Goal: Task Accomplishment & Management: Manage account settings

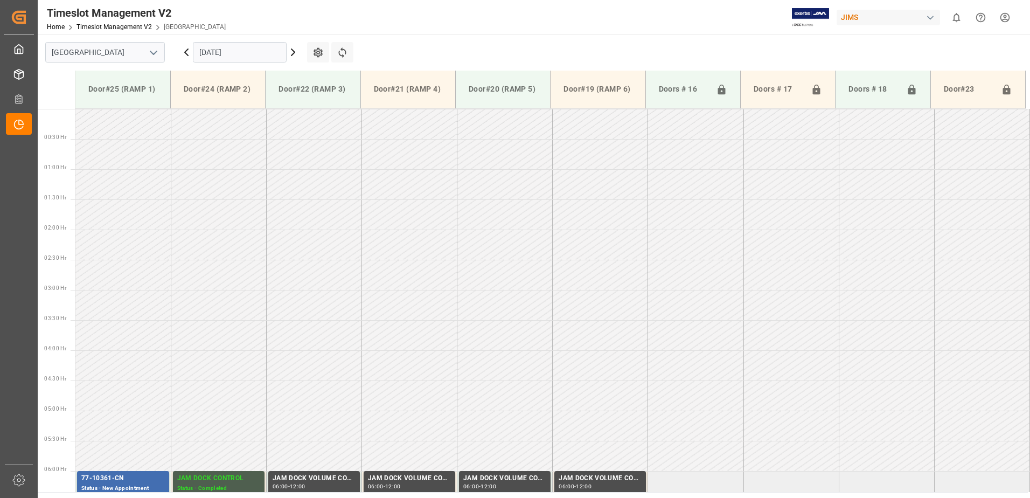
scroll to position [416, 0]
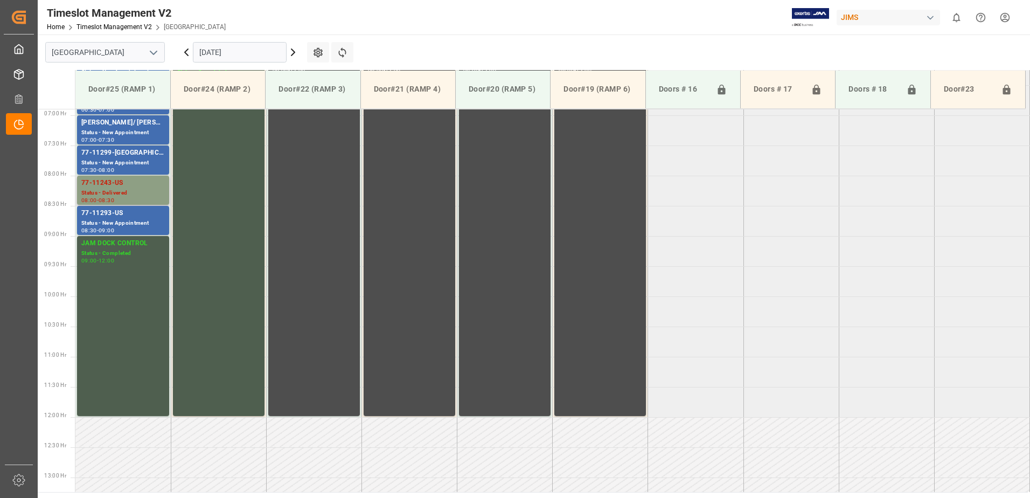
click at [121, 187] on div "77-11243-US" at bounding box center [122, 183] width 83 height 11
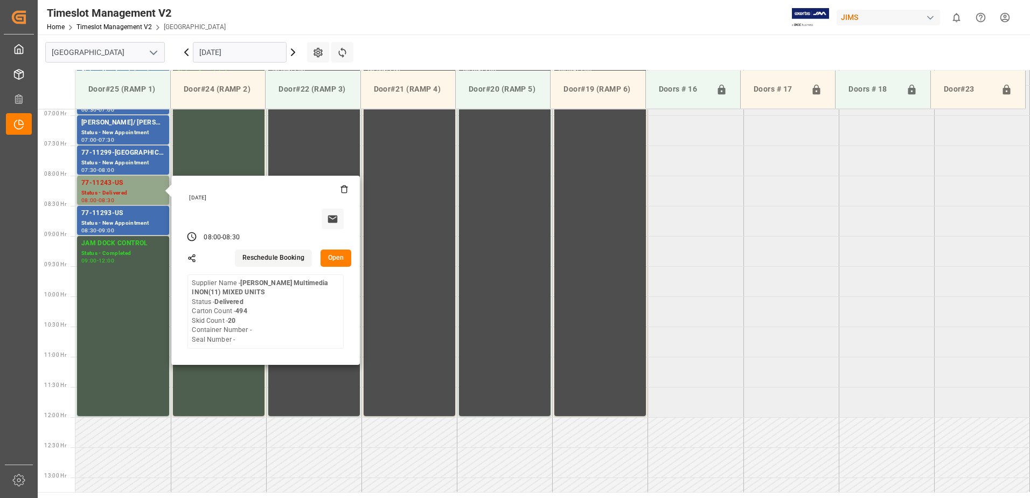
click at [335, 257] on button "Open" at bounding box center [336, 257] width 31 height 17
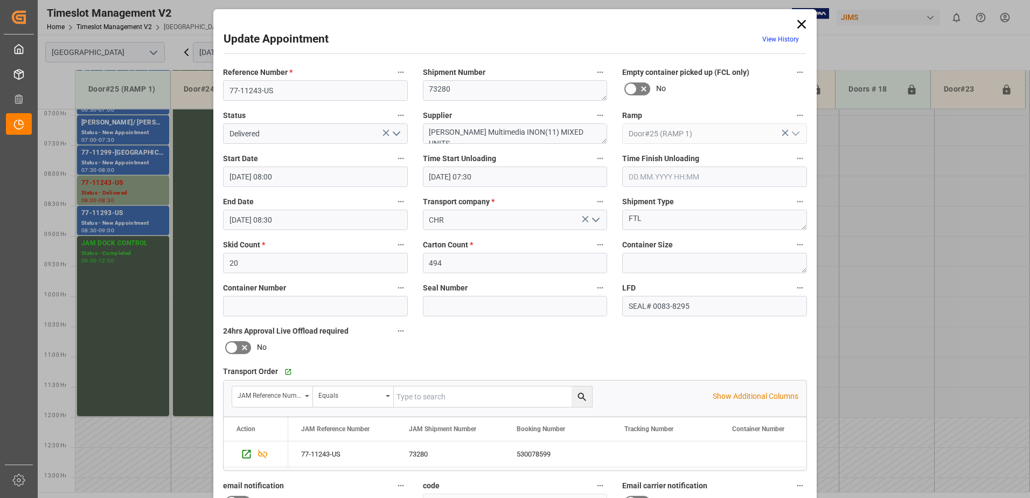
click at [651, 178] on input "text" at bounding box center [714, 176] width 185 height 20
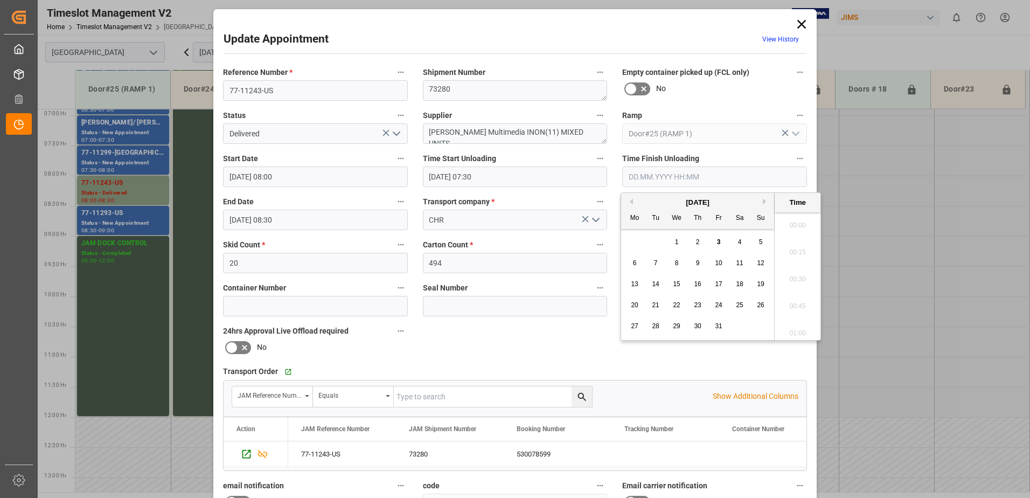
scroll to position [866, 0]
click at [717, 242] on span "3" at bounding box center [719, 242] width 4 height 8
click at [797, 276] on li "08:30" at bounding box center [798, 275] width 46 height 27
type input "[DATE] 08:30"
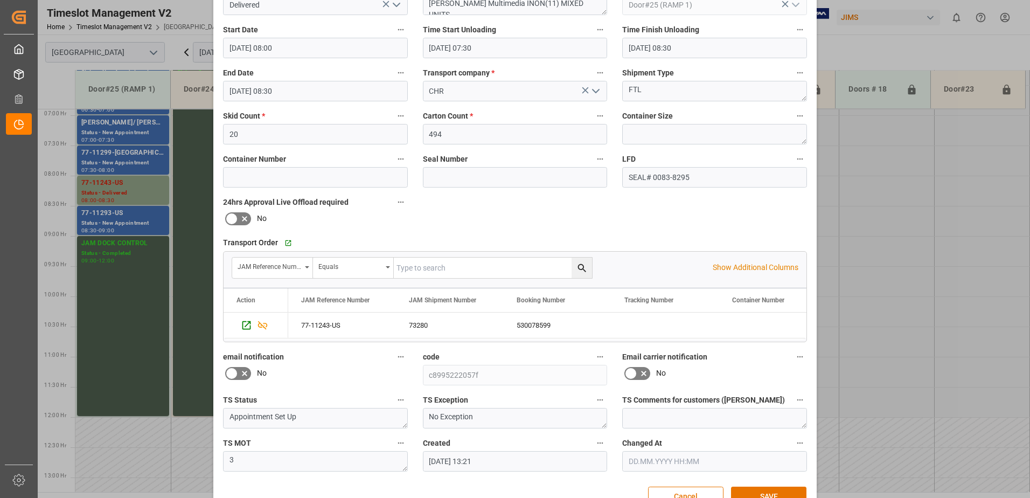
scroll to position [157, 0]
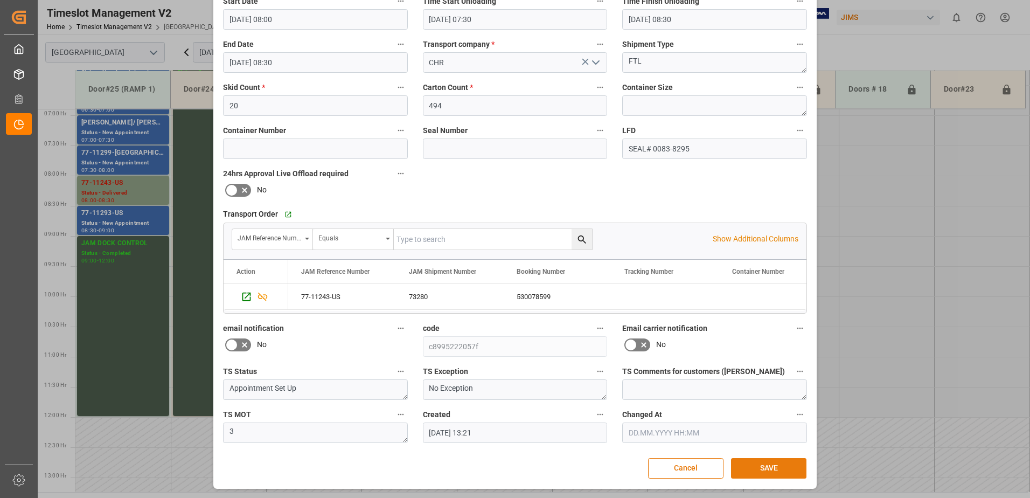
click at [771, 468] on button "SAVE" at bounding box center [768, 468] width 75 height 20
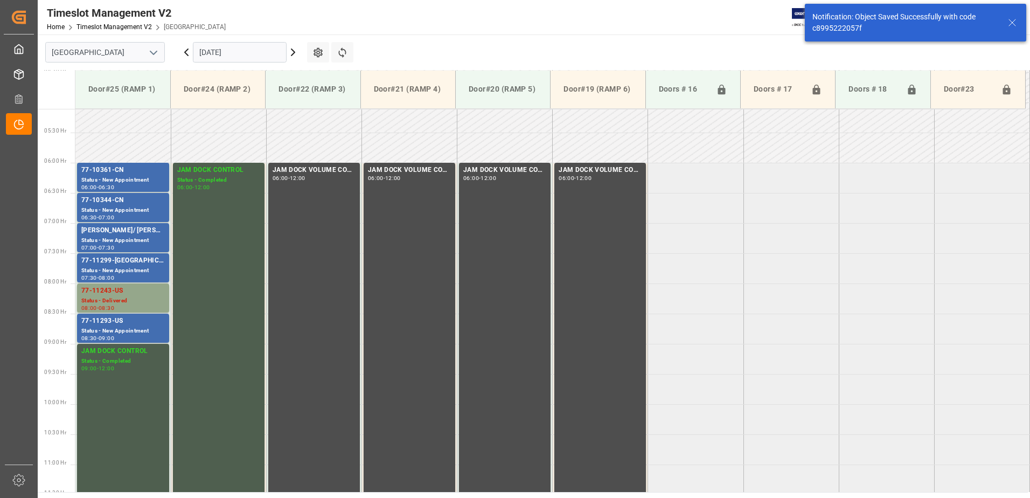
scroll to position [416, 0]
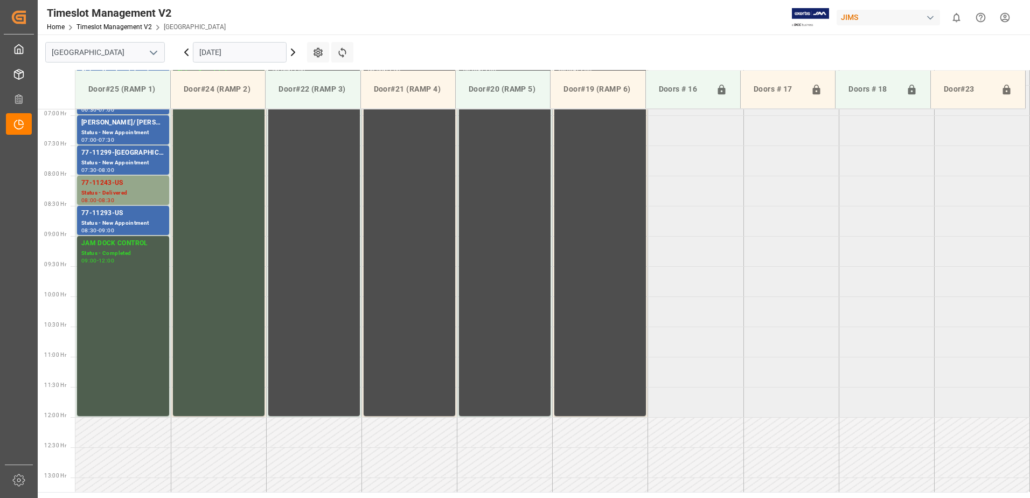
click at [187, 52] on icon at bounding box center [186, 52] width 13 height 13
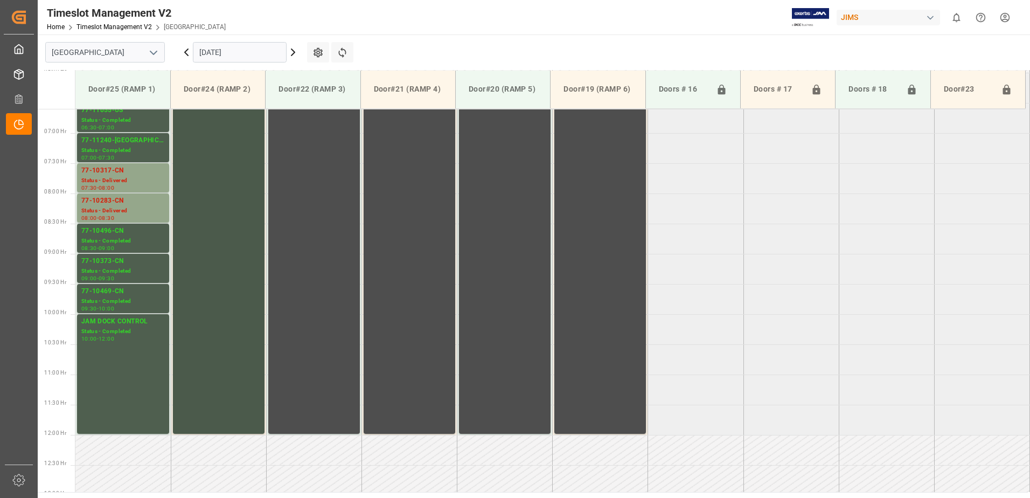
scroll to position [368, 0]
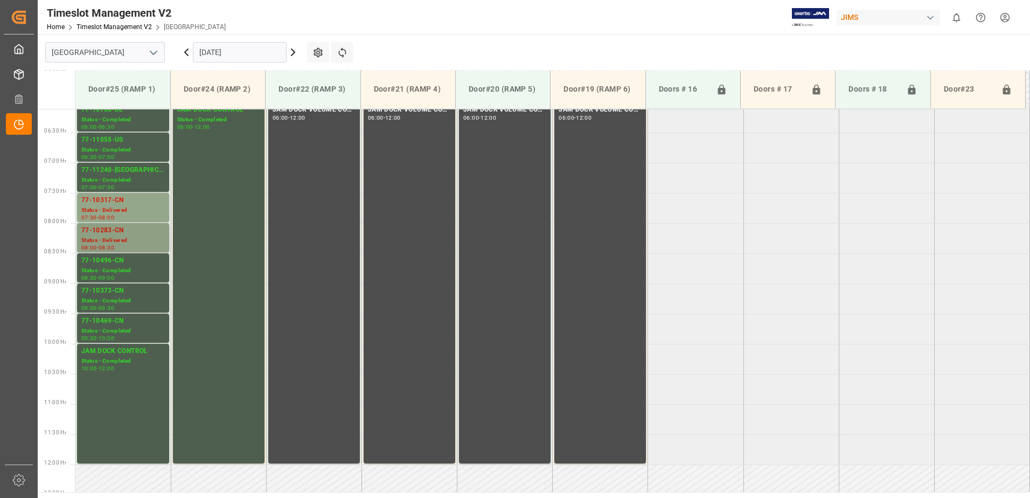
click at [98, 234] on div "77-10283-CN" at bounding box center [122, 230] width 83 height 11
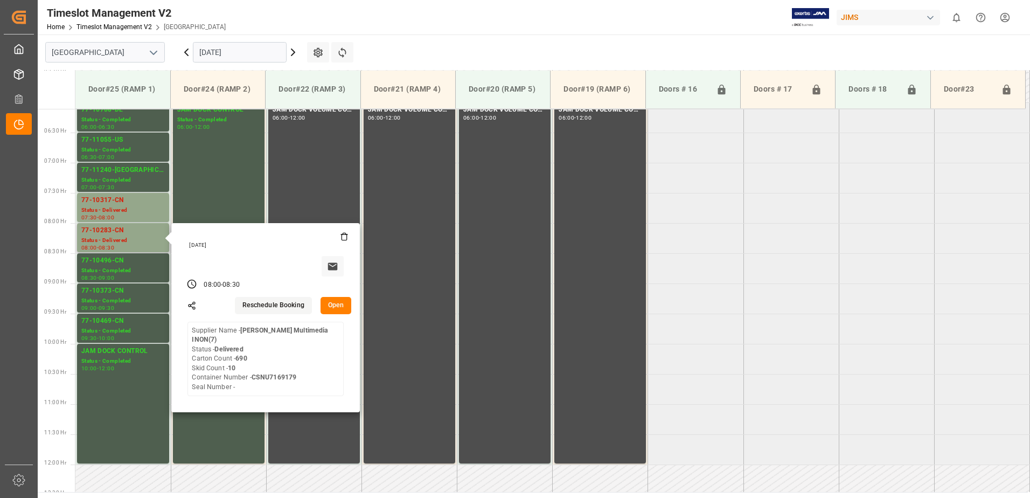
click at [341, 304] on button "Open" at bounding box center [336, 305] width 31 height 17
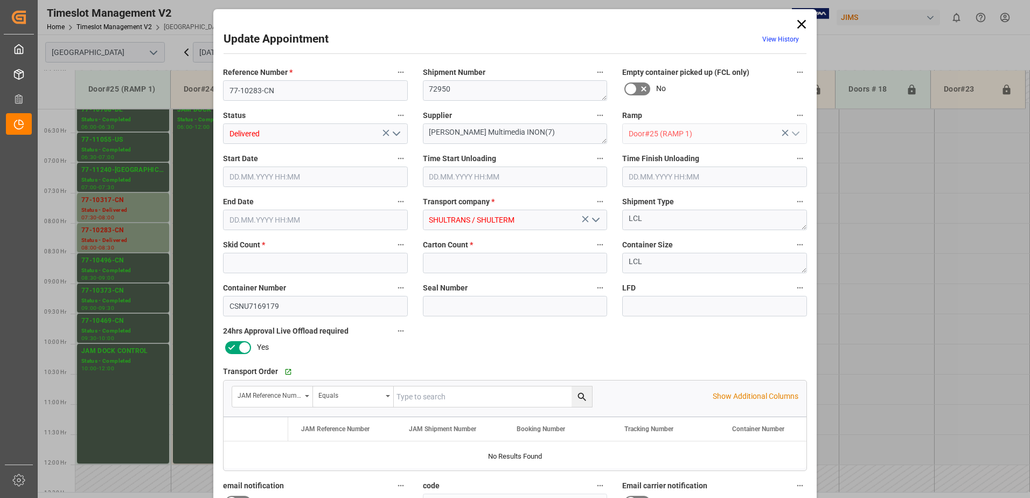
type input "10"
type input "690"
type input "[DATE] 08:00"
type input "[DATE] 09:00"
type input "[DATE] 08:30"
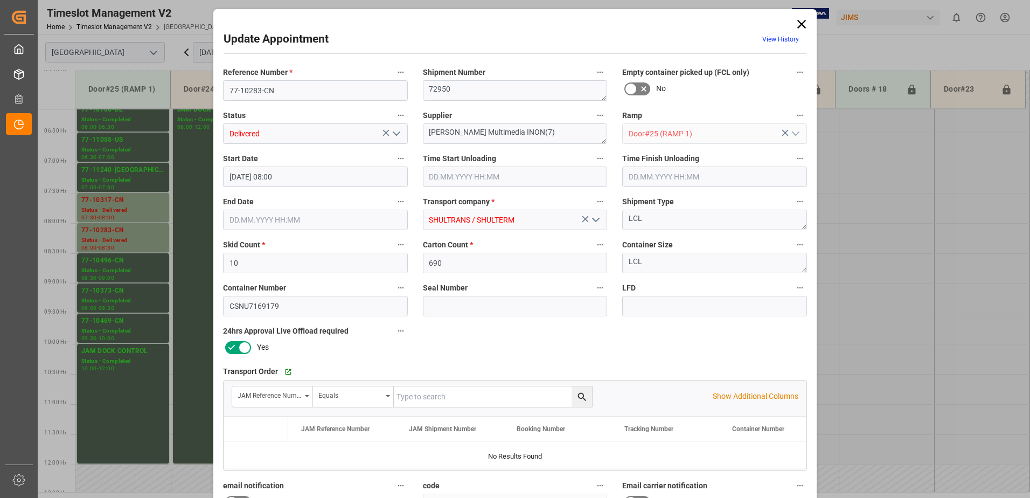
type input "[DATE] 18:31"
click at [395, 133] on icon "open menu" at bounding box center [396, 133] width 13 height 13
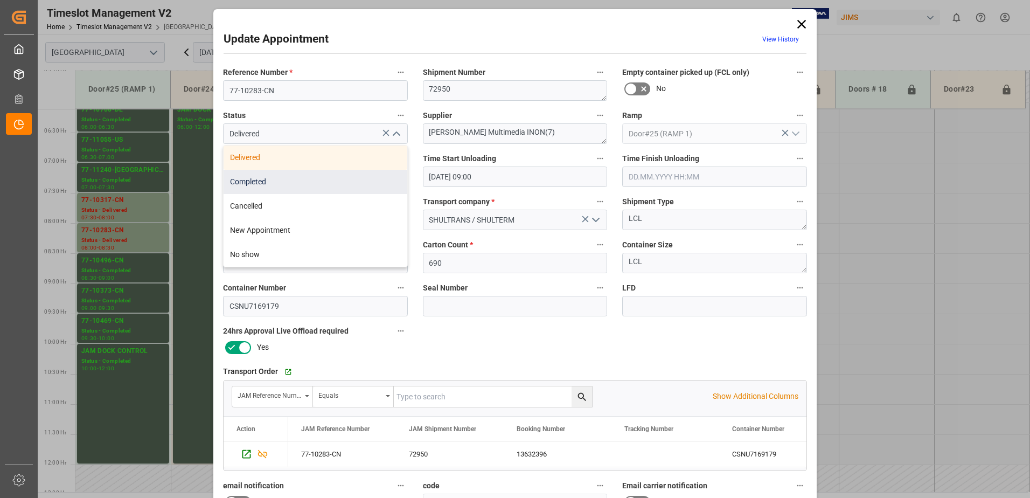
click at [359, 180] on div "Completed" at bounding box center [316, 182] width 184 height 24
type input "Completed"
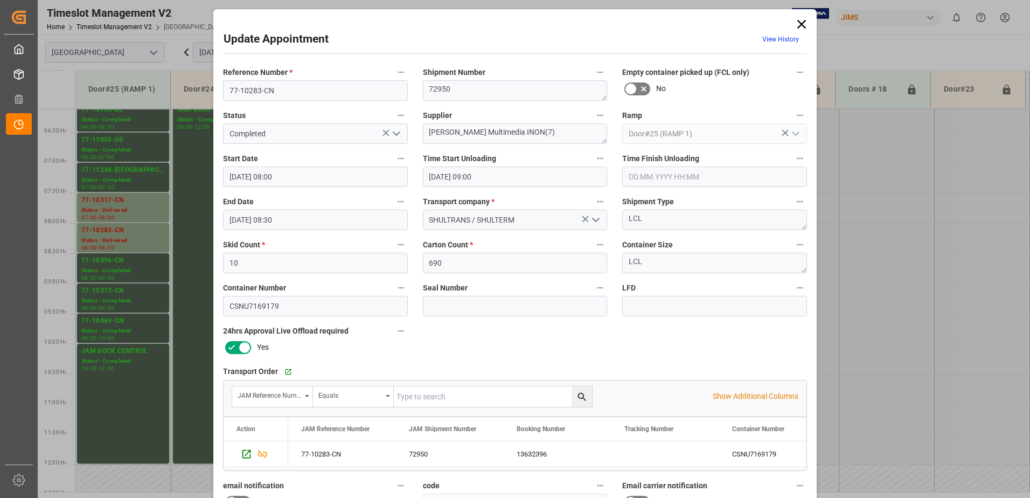
click at [650, 175] on input "text" at bounding box center [714, 176] width 185 height 20
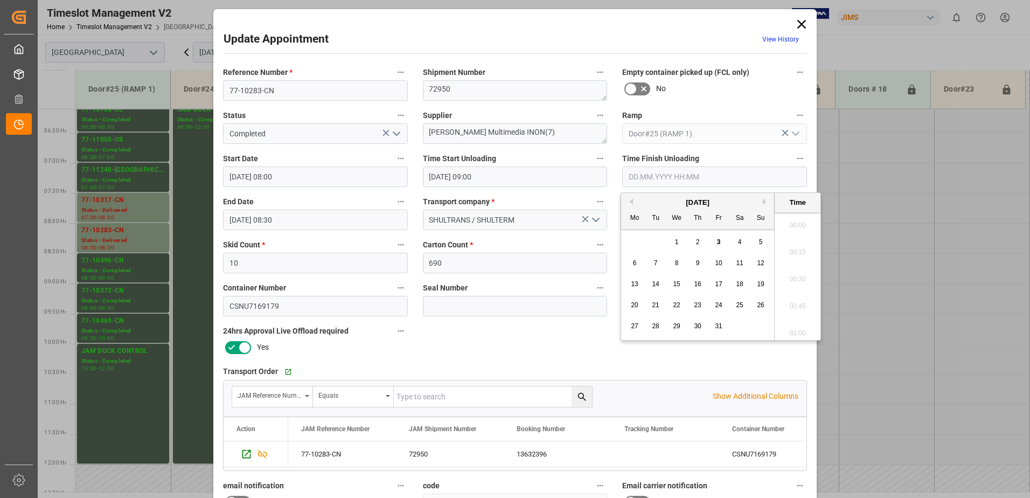
scroll to position [866, 0]
click at [697, 242] on span "2" at bounding box center [698, 242] width 4 height 8
click at [796, 329] on li "10:00" at bounding box center [798, 329] width 46 height 27
type input "[DATE] 10:00"
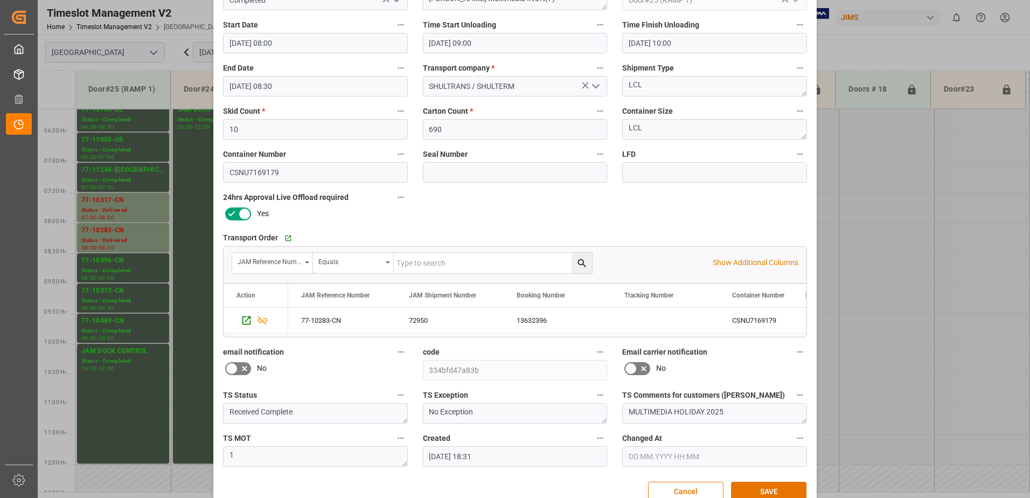
scroll to position [157, 0]
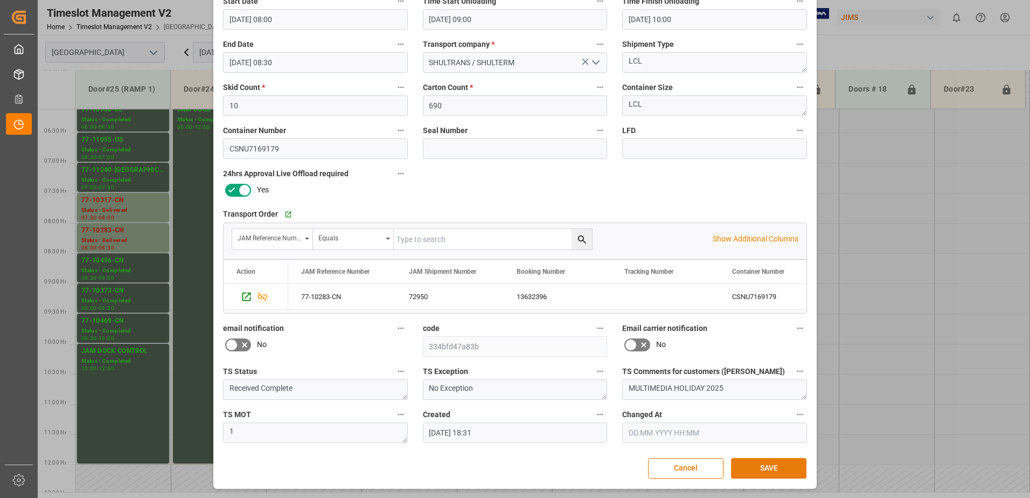
click at [764, 468] on button "SAVE" at bounding box center [768, 468] width 75 height 20
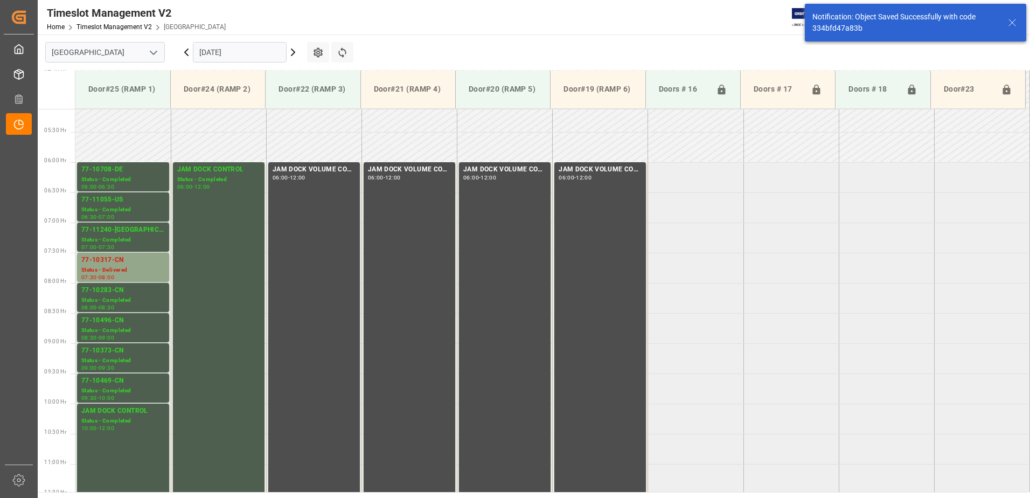
scroll to position [416, 0]
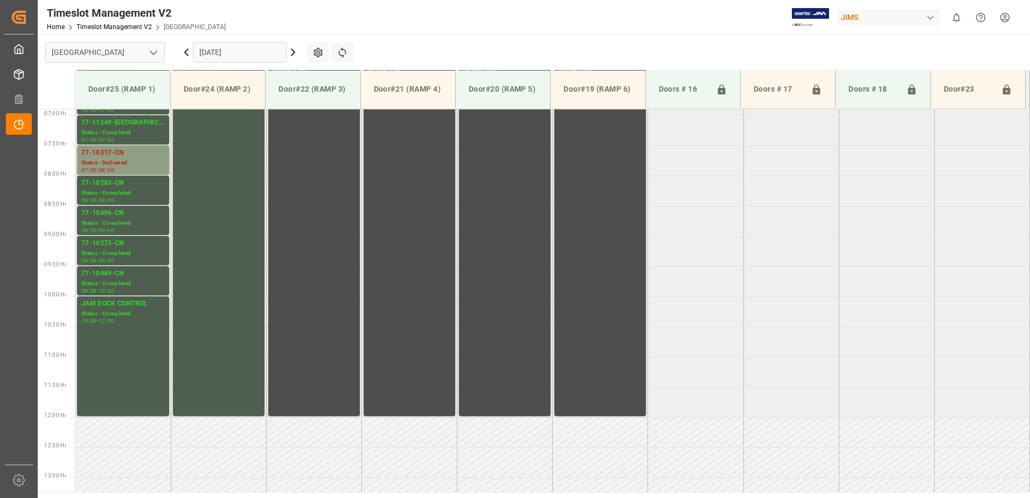
click at [121, 155] on div "77-10317-CN" at bounding box center [122, 153] width 83 height 11
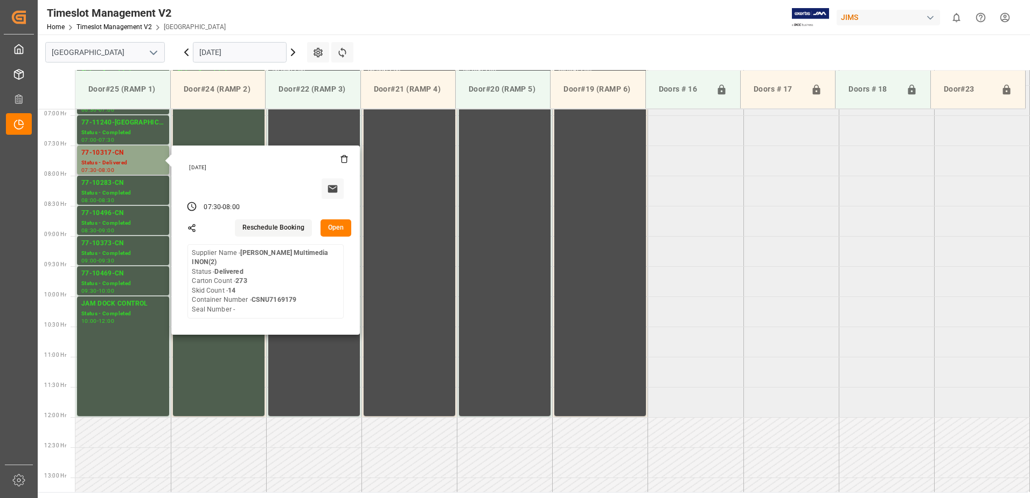
click at [342, 227] on button "Open" at bounding box center [336, 227] width 31 height 17
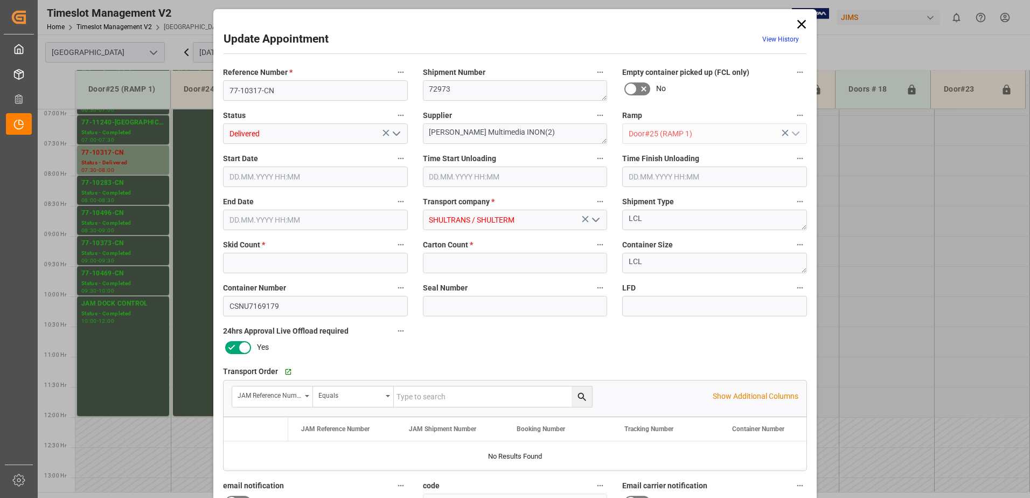
type input "14"
type input "273"
type input "[DATE] 07:30"
type input "[DATE] 09:00"
type input "[DATE] 08:00"
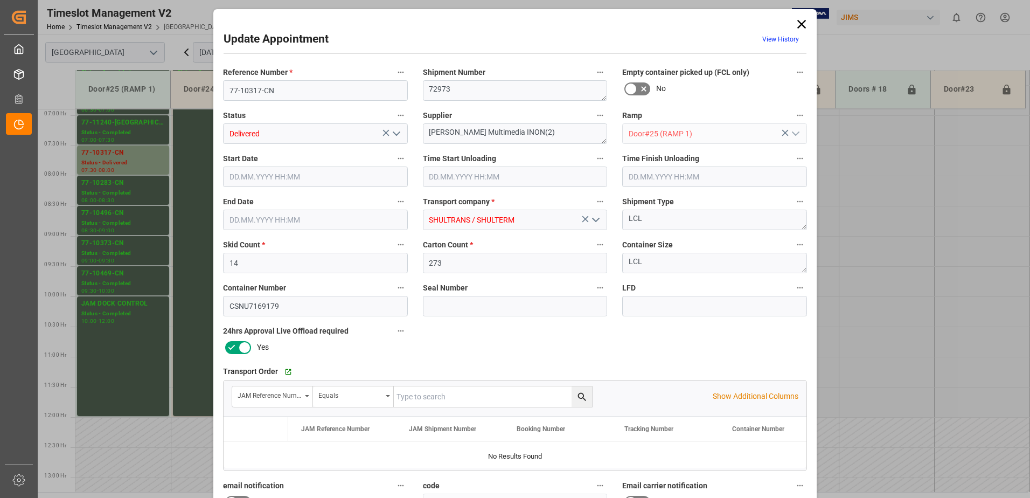
type input "[DATE] 18:30"
click at [393, 133] on polyline "open menu" at bounding box center [396, 133] width 6 height 3
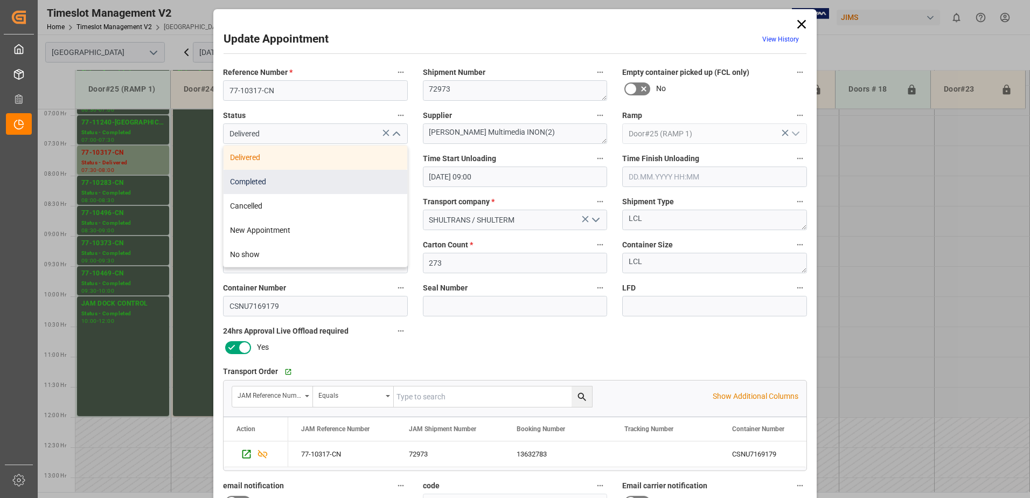
click at [350, 184] on div "Completed" at bounding box center [316, 182] width 184 height 24
type input "Completed"
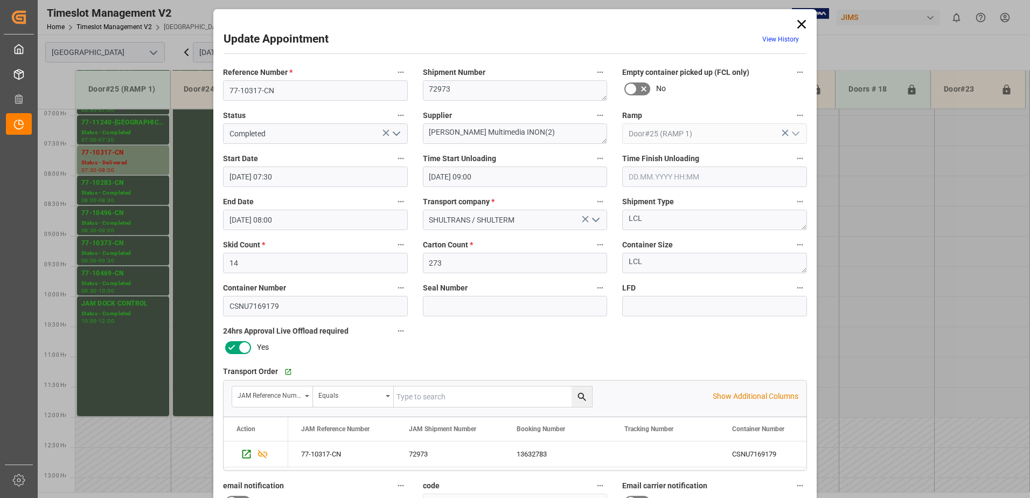
click at [666, 178] on input "text" at bounding box center [714, 176] width 185 height 20
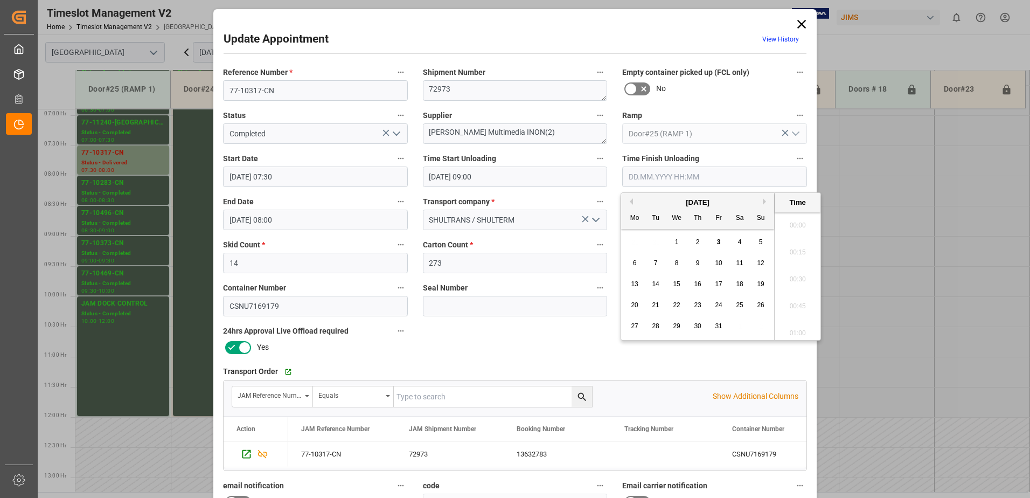
scroll to position [866, 0]
click at [719, 241] on span "3" at bounding box center [719, 242] width 4 height 8
click at [797, 327] on li "10:00" at bounding box center [798, 329] width 46 height 27
type input "[DATE] 10:00"
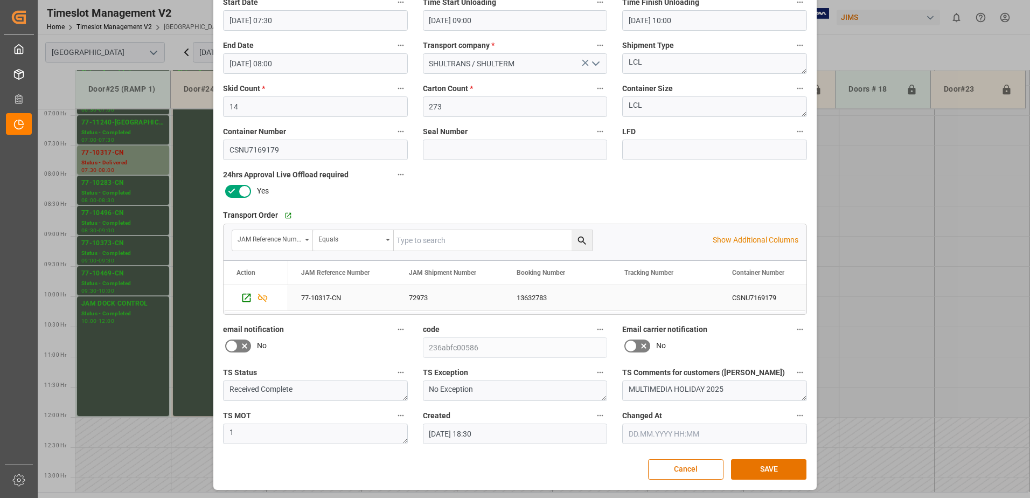
scroll to position [157, 0]
click at [784, 471] on button "SAVE" at bounding box center [768, 468] width 75 height 20
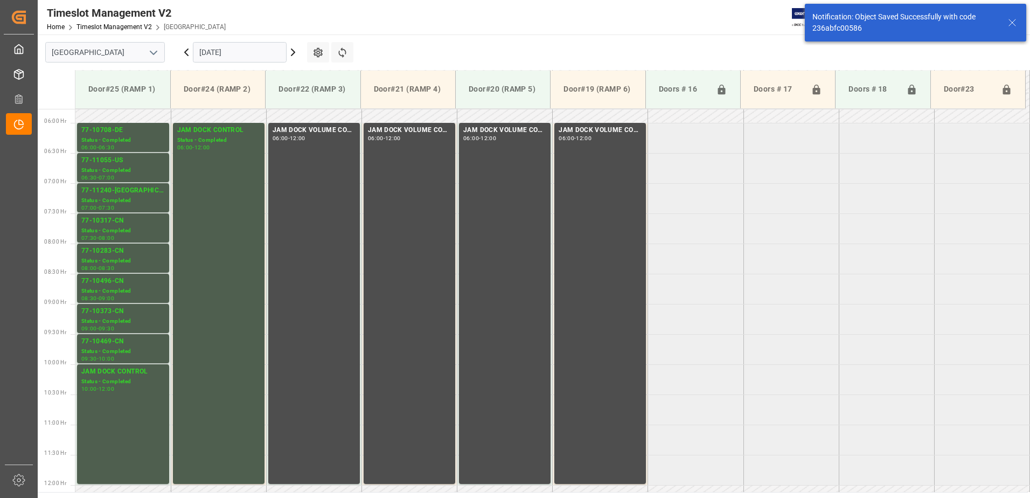
scroll to position [356, 0]
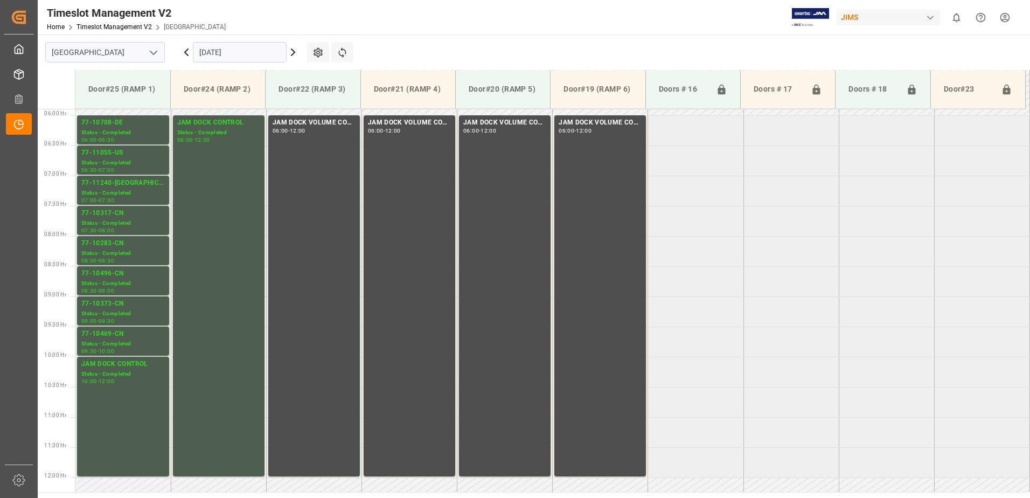
click at [187, 51] on icon at bounding box center [186, 52] width 13 height 13
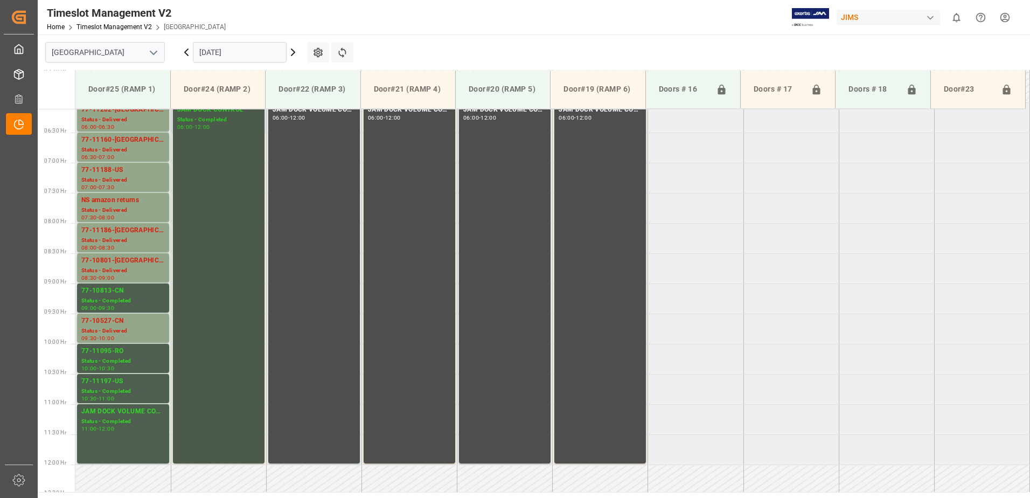
scroll to position [315, 0]
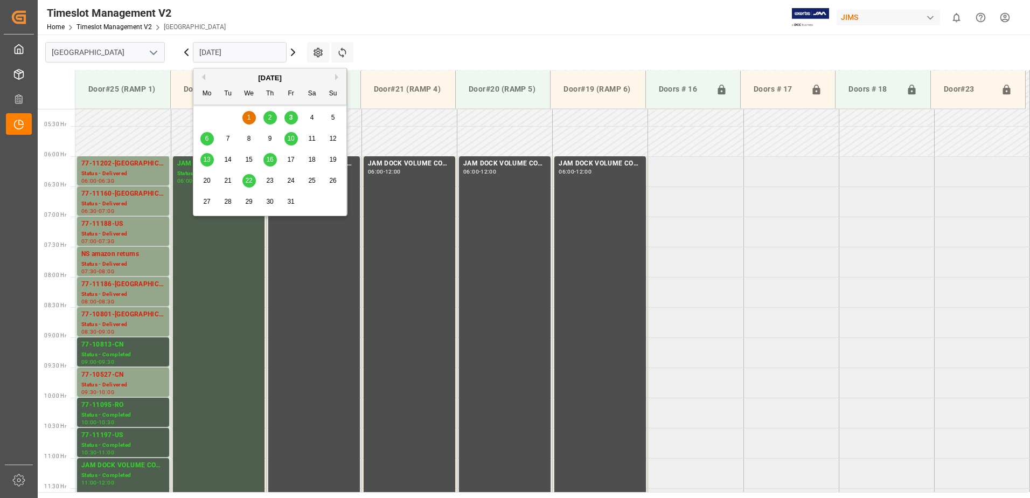
click at [254, 53] on input "[DATE]" at bounding box center [240, 52] width 94 height 20
click at [291, 116] on span "3" at bounding box center [291, 118] width 4 height 8
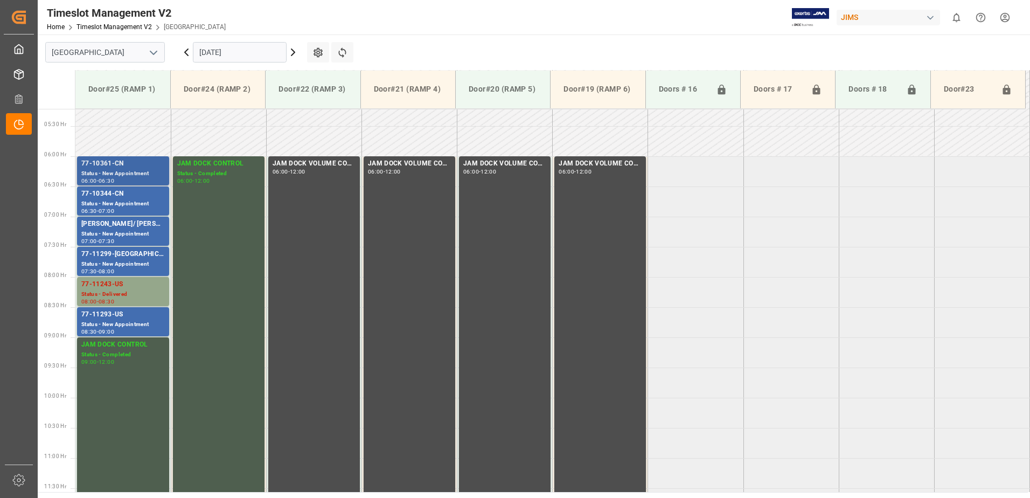
click at [116, 162] on div "77-10361-CN" at bounding box center [122, 163] width 83 height 11
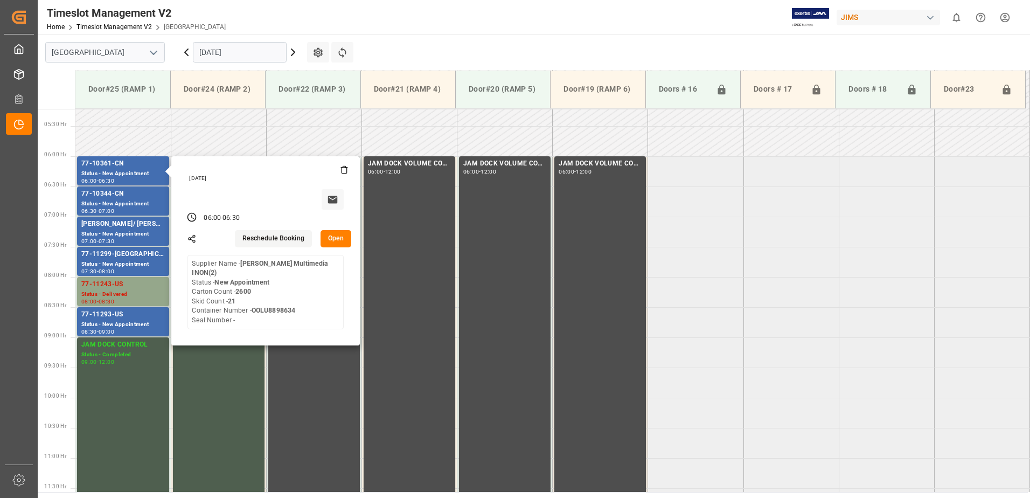
click at [340, 235] on button "Open" at bounding box center [336, 238] width 31 height 17
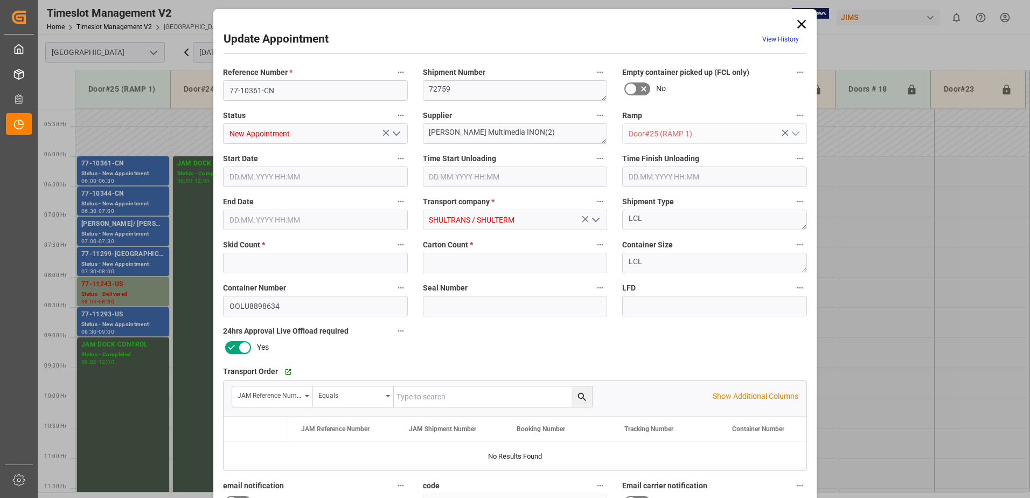
type input "21"
type input "2600"
type input "[DATE] 06:00"
type input "[DATE] 06:30"
type input "[DATE] 12:02"
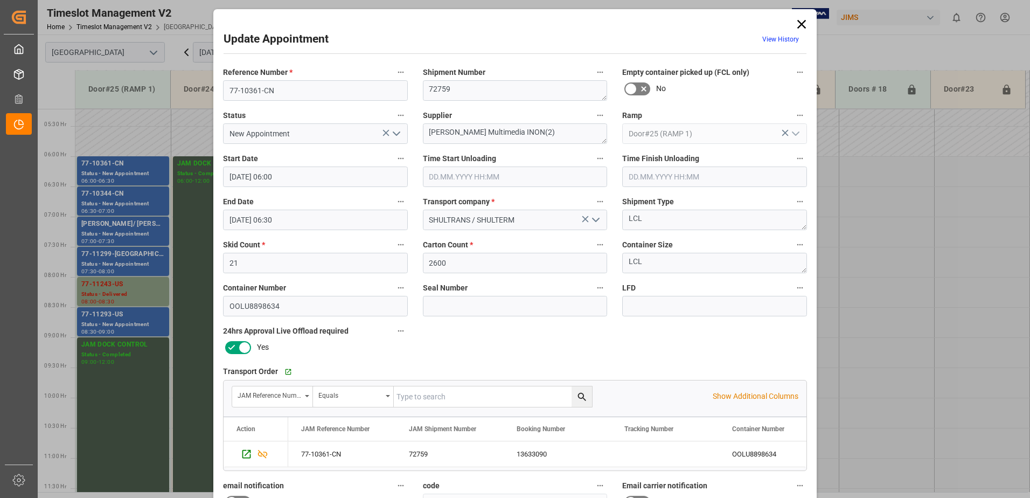
click at [394, 133] on icon "open menu" at bounding box center [396, 133] width 13 height 13
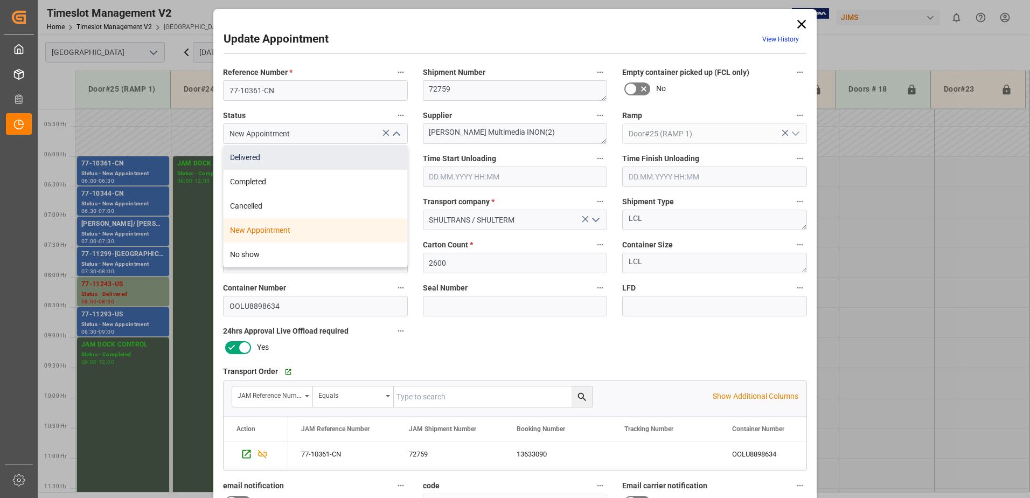
click at [314, 155] on div "Delivered" at bounding box center [316, 157] width 184 height 24
type input "Delivered"
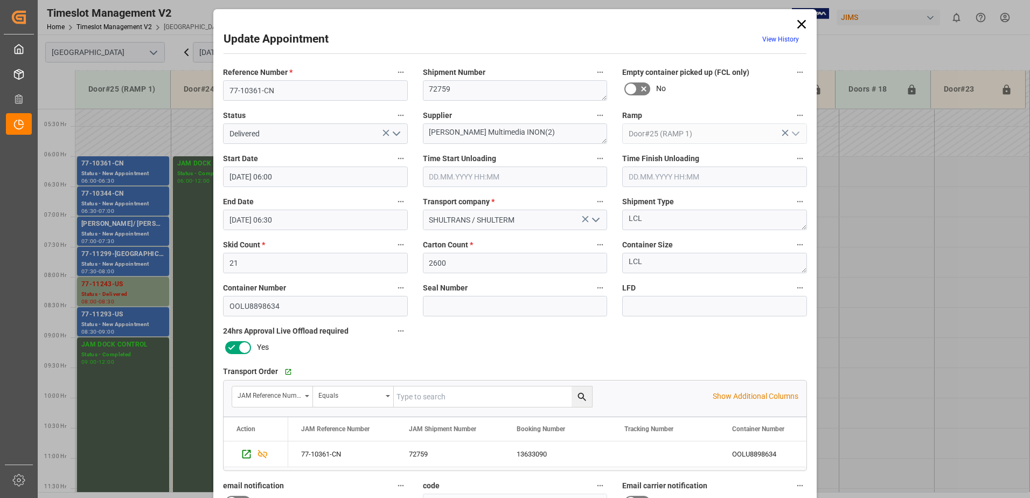
click at [460, 177] on input "text" at bounding box center [515, 176] width 185 height 20
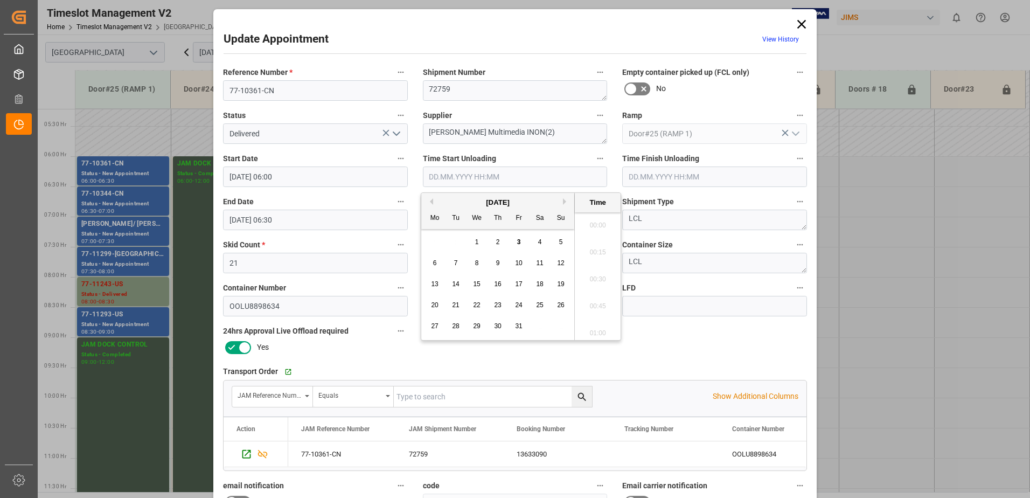
scroll to position [920, 0]
click at [518, 241] on span "3" at bounding box center [519, 242] width 4 height 8
click at [593, 275] on li "09:00" at bounding box center [598, 275] width 46 height 27
type input "[DATE] 09:00"
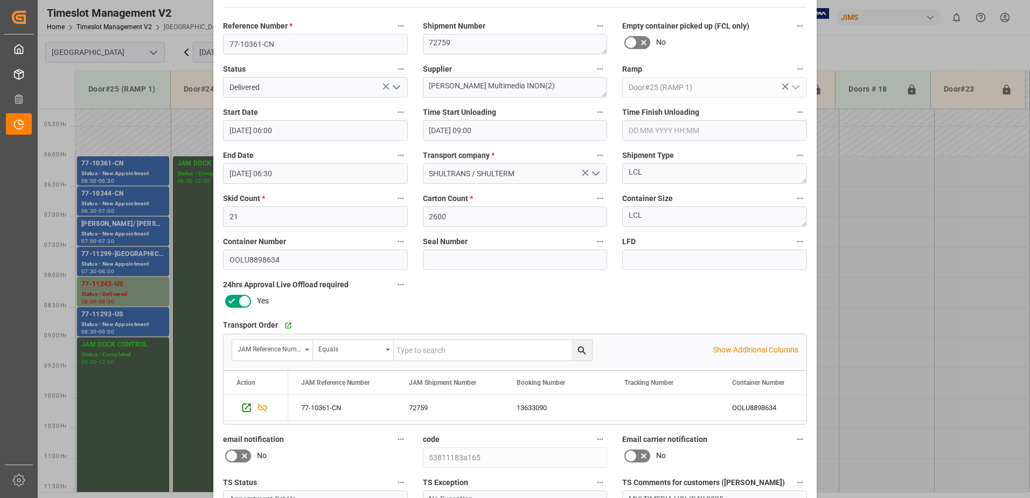
scroll to position [157, 0]
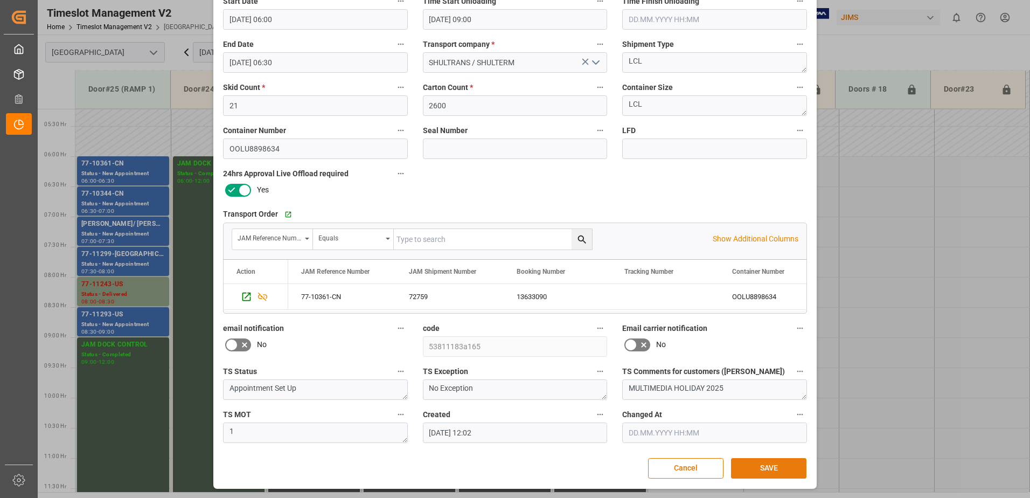
click at [769, 465] on button "SAVE" at bounding box center [768, 468] width 75 height 20
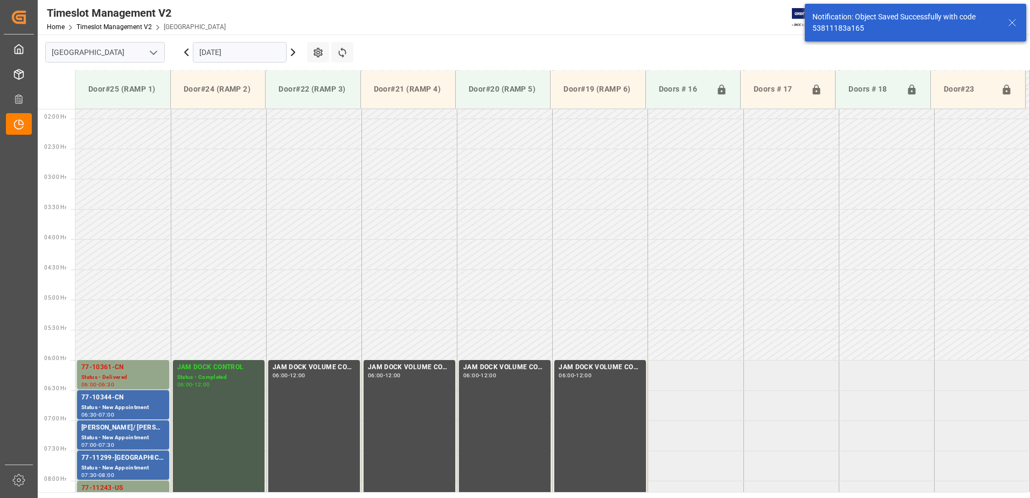
scroll to position [295, 0]
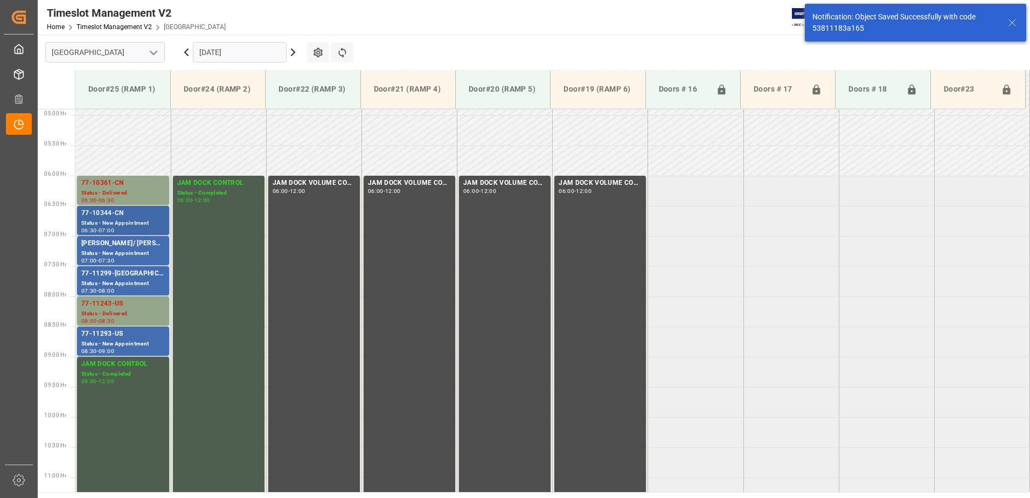
click at [105, 215] on div "77-10344-CN" at bounding box center [122, 213] width 83 height 11
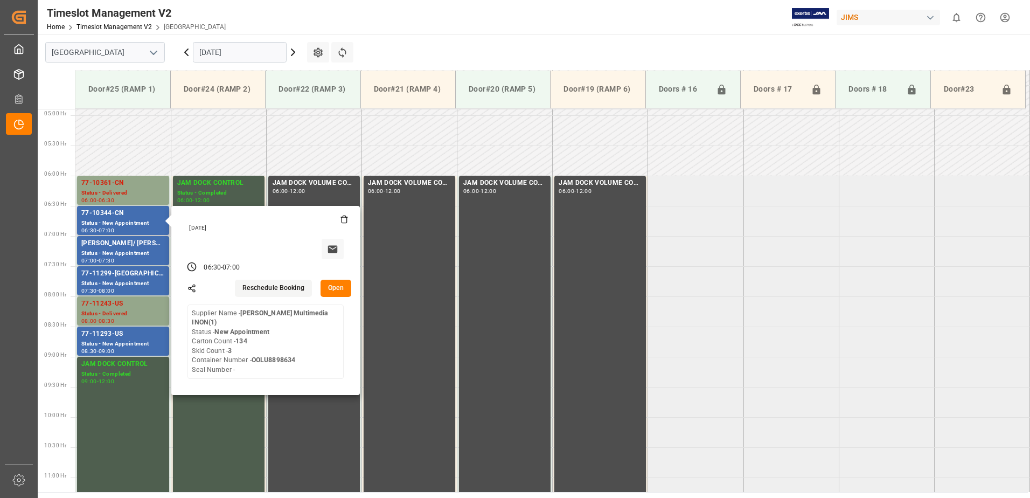
click at [335, 288] on button "Open" at bounding box center [336, 288] width 31 height 17
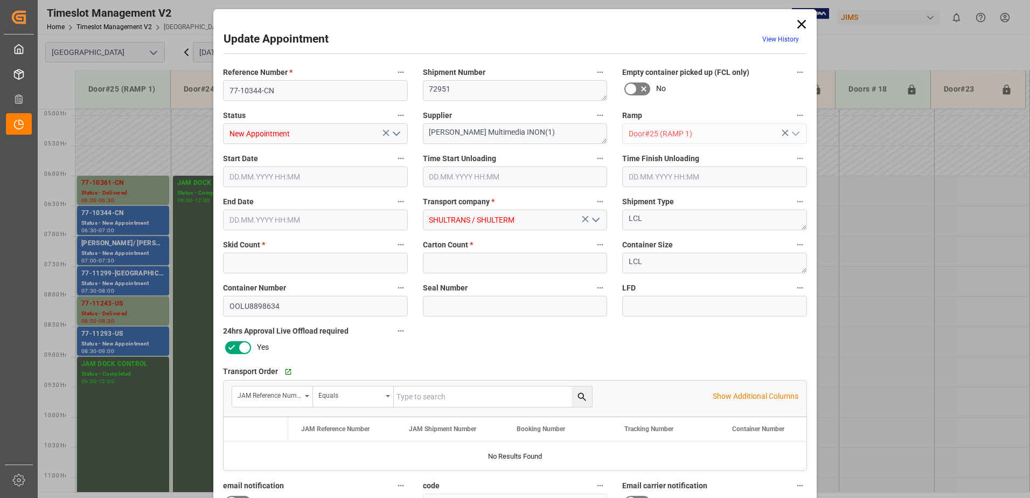
type input "3"
type input "134"
type input "[DATE] 06:30"
type input "[DATE] 07:00"
type input "[DATE] 12:02"
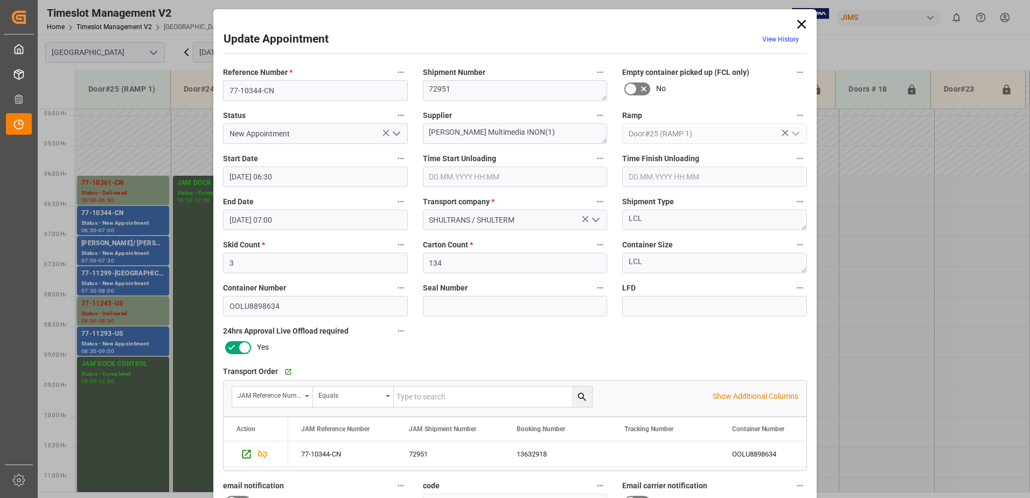
click at [394, 133] on icon "open menu" at bounding box center [396, 133] width 13 height 13
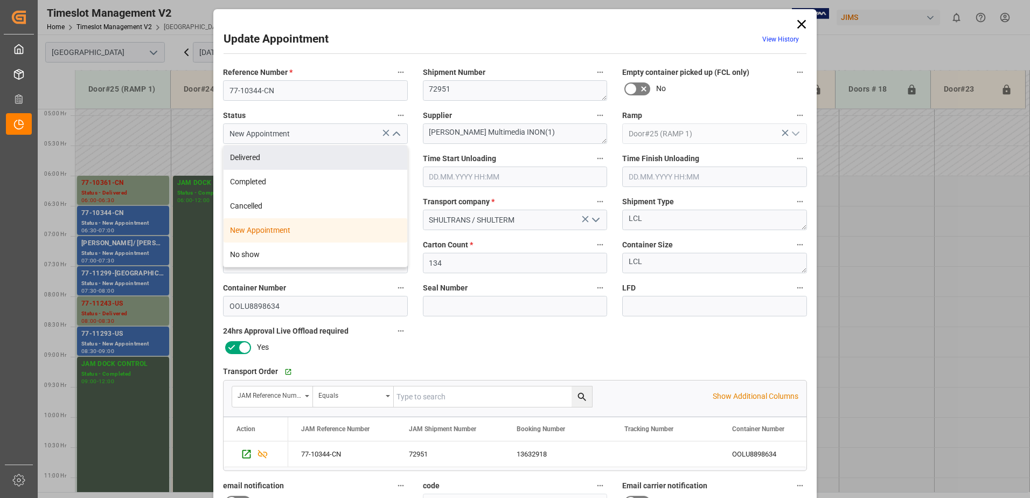
drag, startPoint x: 303, startPoint y: 159, endPoint x: 303, endPoint y: 154, distance: 5.4
click at [303, 159] on div "Delivered" at bounding box center [316, 157] width 184 height 24
type input "Delivered"
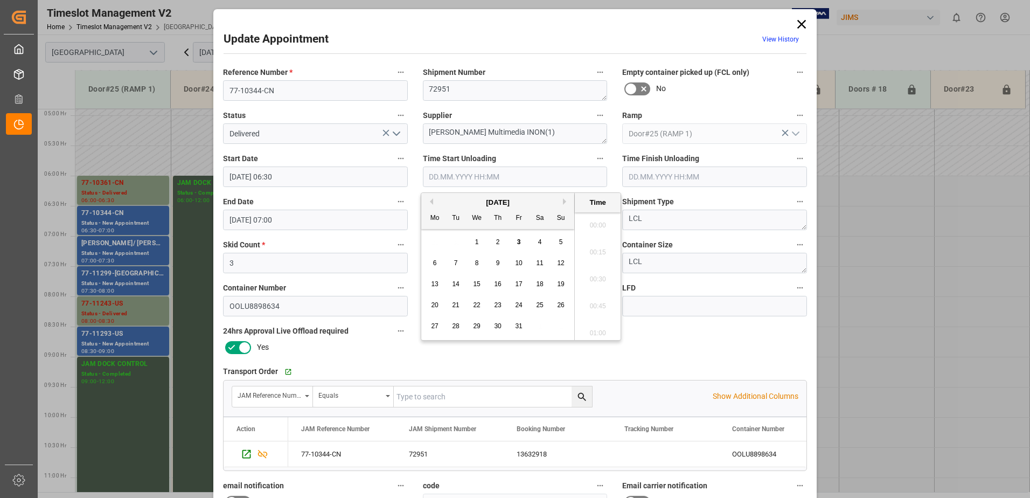
scroll to position [920, 0]
click at [471, 178] on input "text" at bounding box center [515, 176] width 185 height 20
click at [520, 242] on span "3" at bounding box center [519, 242] width 4 height 8
click at [593, 269] on li "09:00" at bounding box center [598, 275] width 46 height 27
type input "[DATE] 09:00"
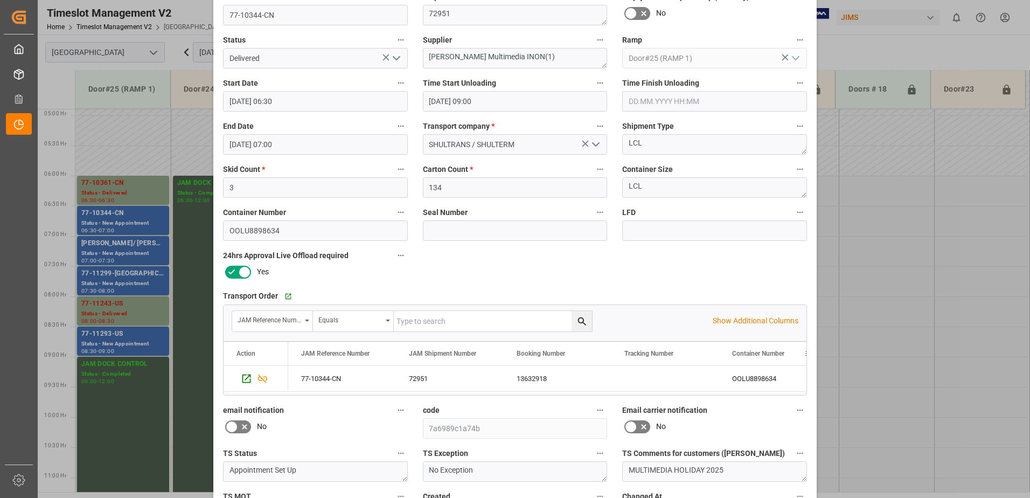
scroll to position [157, 0]
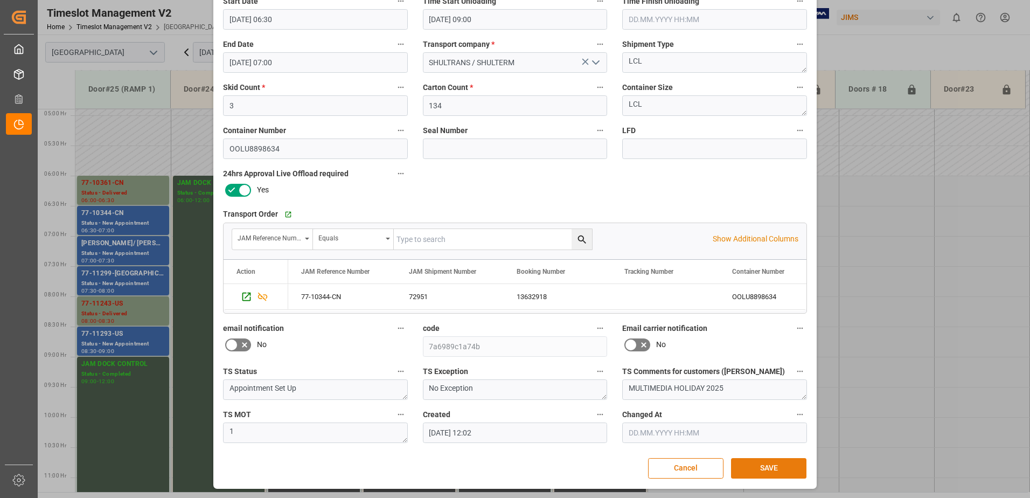
click at [766, 470] on button "SAVE" at bounding box center [768, 468] width 75 height 20
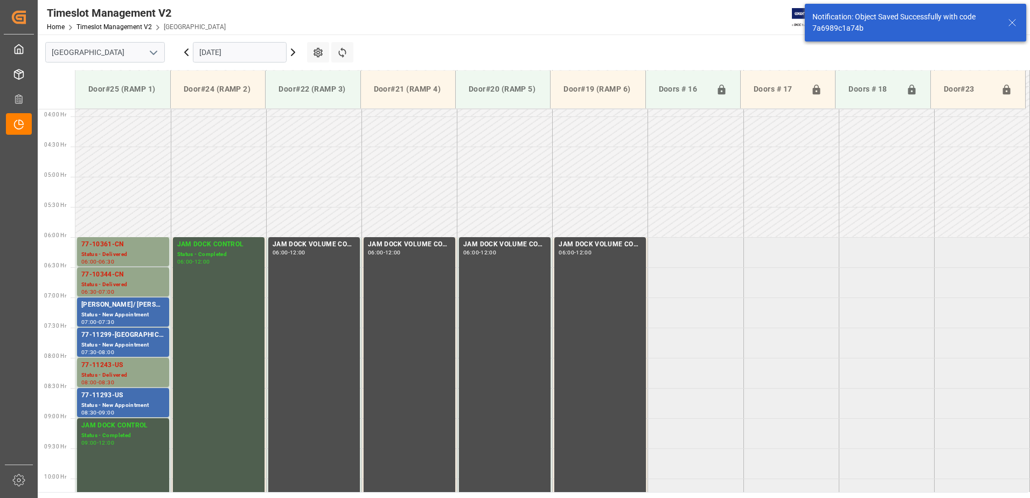
scroll to position [295, 0]
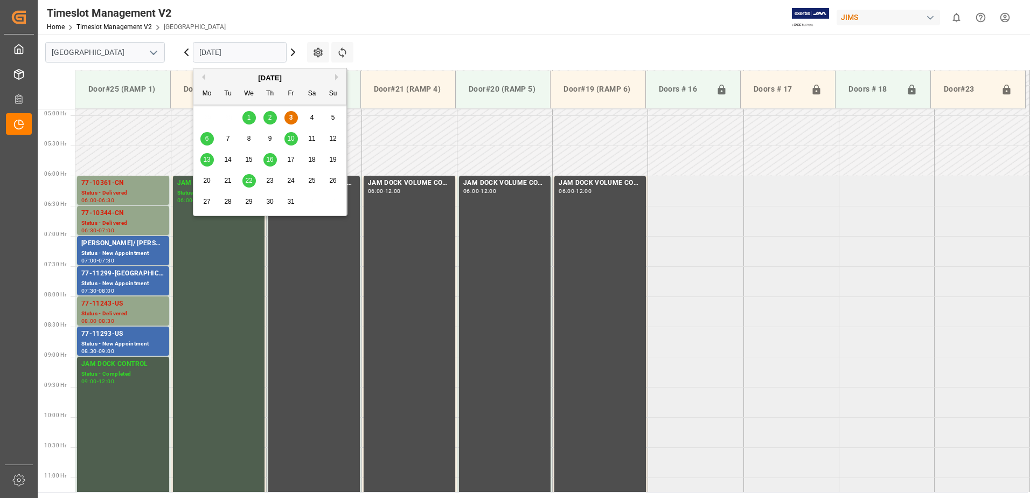
click at [254, 51] on input "[DATE]" at bounding box center [240, 52] width 94 height 20
click at [206, 136] on span "6" at bounding box center [207, 139] width 4 height 8
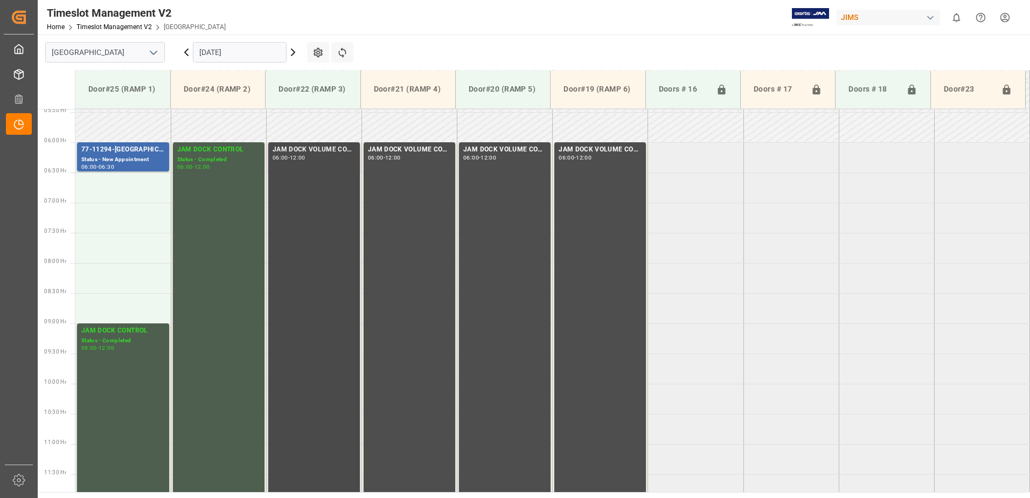
scroll to position [315, 0]
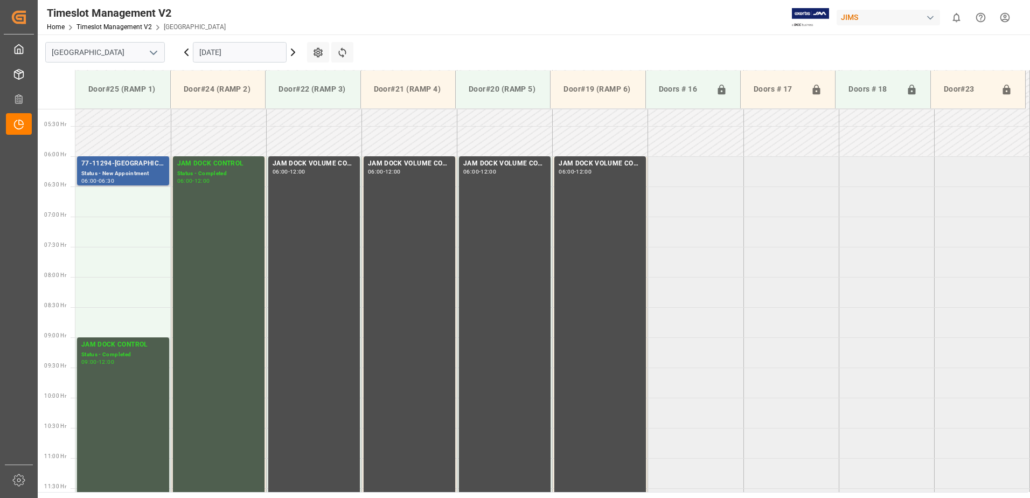
click at [119, 169] on div "Status - New Appointment" at bounding box center [122, 173] width 83 height 9
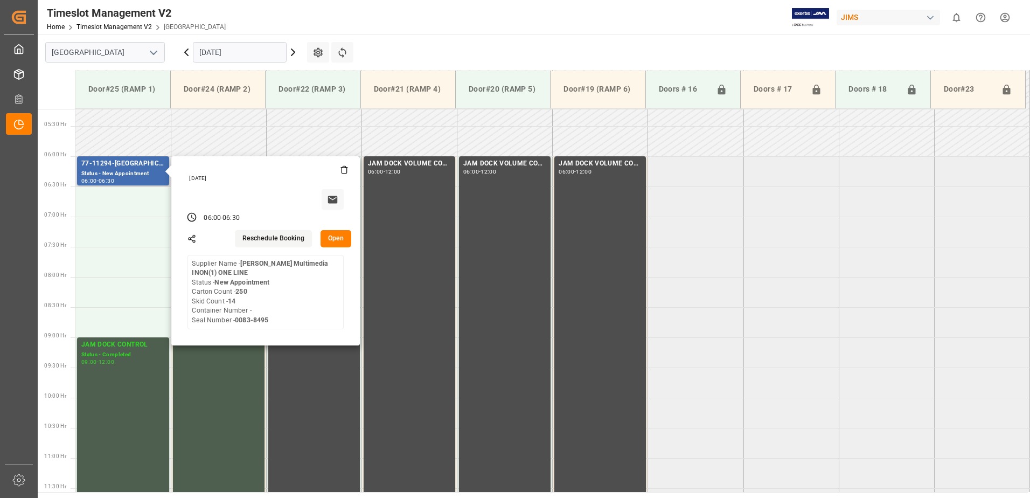
click at [334, 236] on button "Open" at bounding box center [336, 238] width 31 height 17
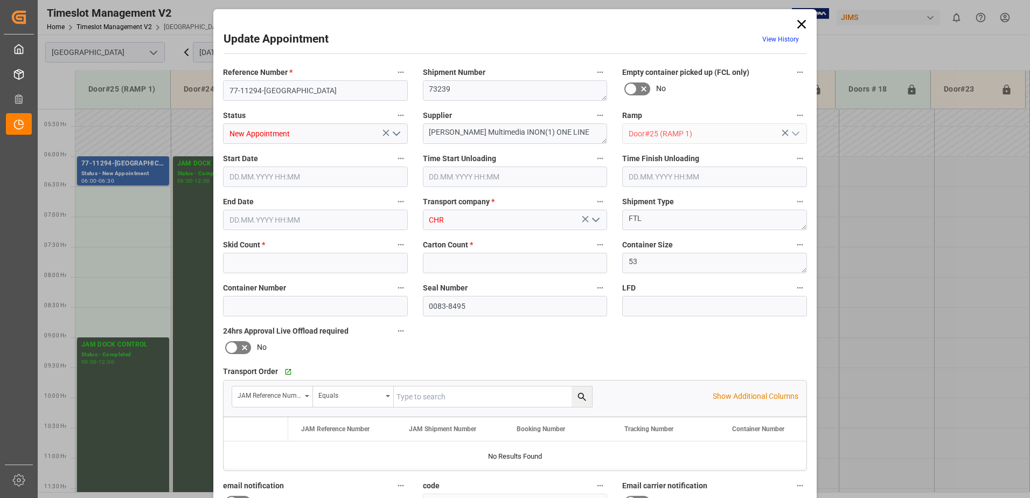
type input "14"
type input "250"
type input "[DATE] 06:00"
type input "[DATE] 06:30"
type input "[DATE] 13:23"
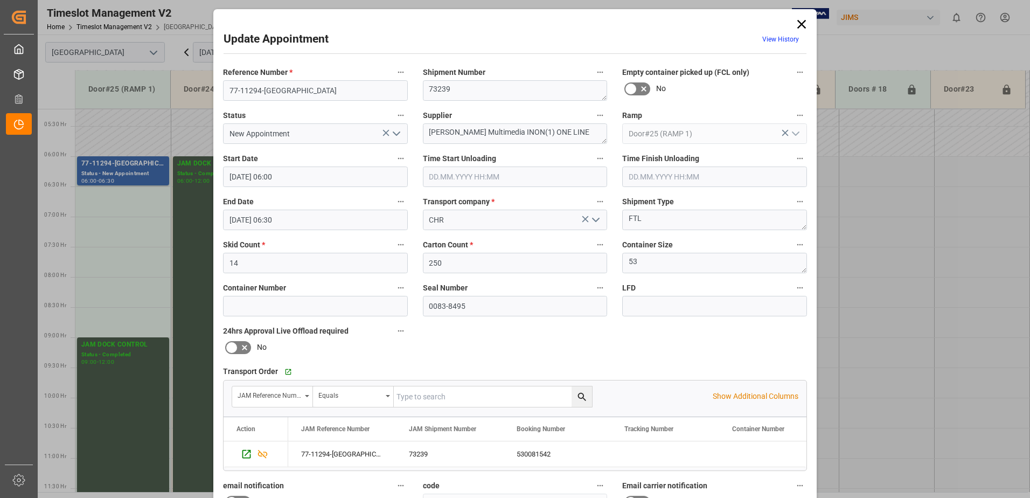
click at [800, 26] on icon at bounding box center [801, 24] width 15 height 15
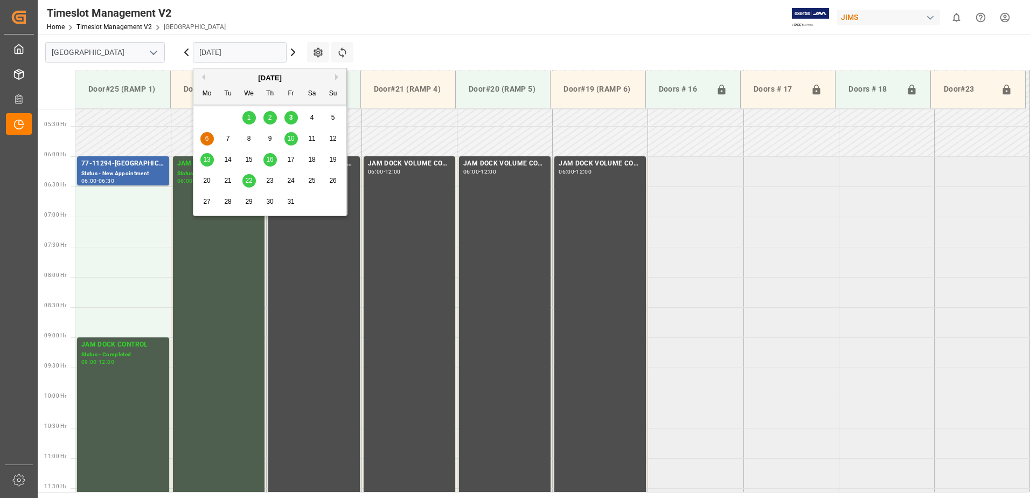
click at [248, 52] on input "[DATE]" at bounding box center [240, 52] width 94 height 20
click at [294, 116] on div "3" at bounding box center [290, 118] width 13 height 13
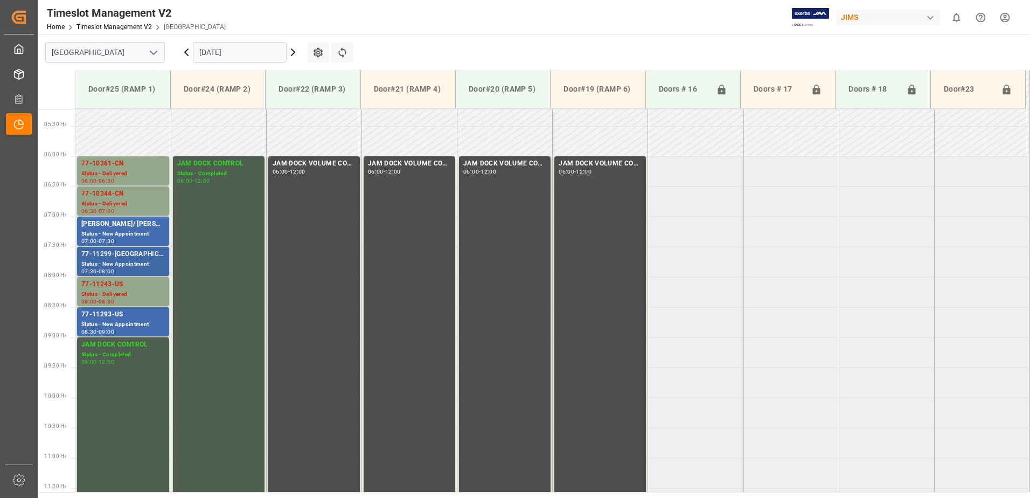
click at [114, 258] on div "77-11299-[GEOGRAPHIC_DATA]" at bounding box center [122, 254] width 83 height 11
click at [130, 319] on div "77-11293-US" at bounding box center [122, 314] width 83 height 11
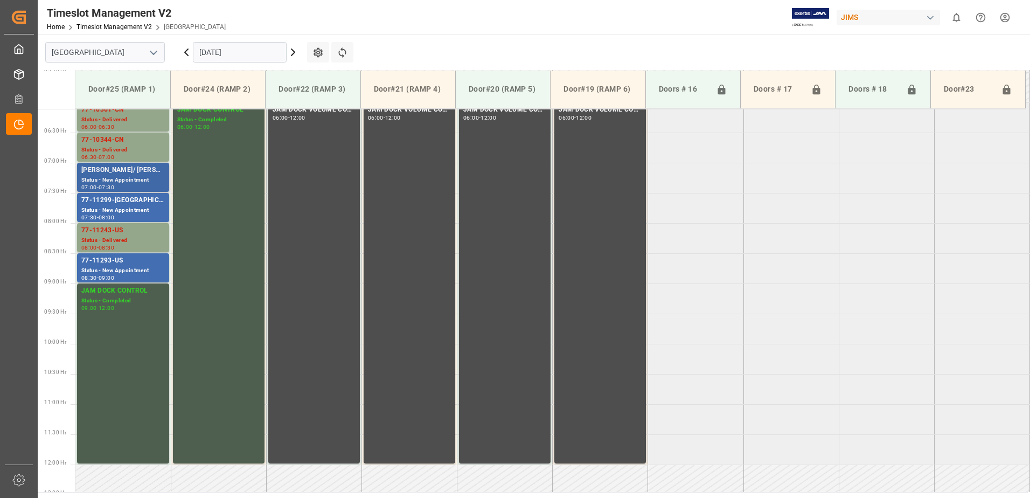
click at [121, 176] on div "Status - New Appointment" at bounding box center [122, 180] width 83 height 9
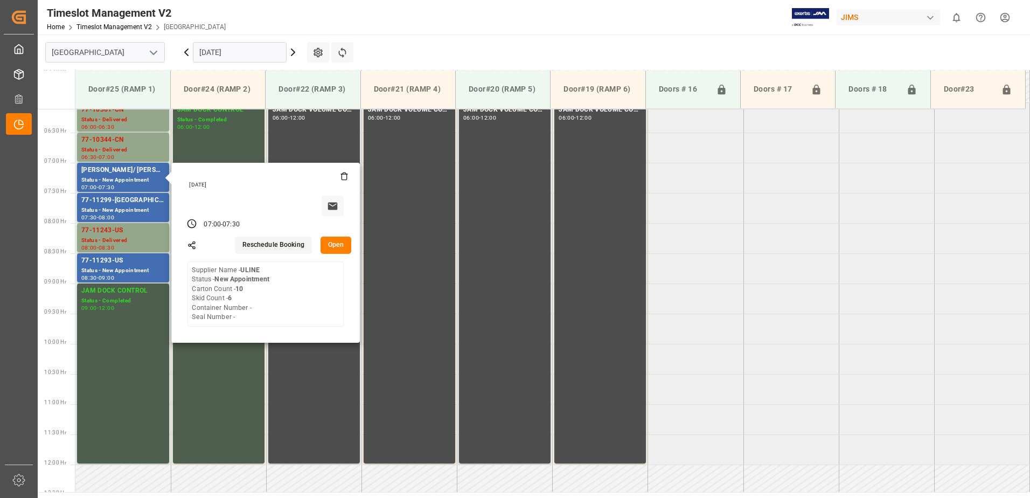
click at [334, 246] on button "Open" at bounding box center [336, 244] width 31 height 17
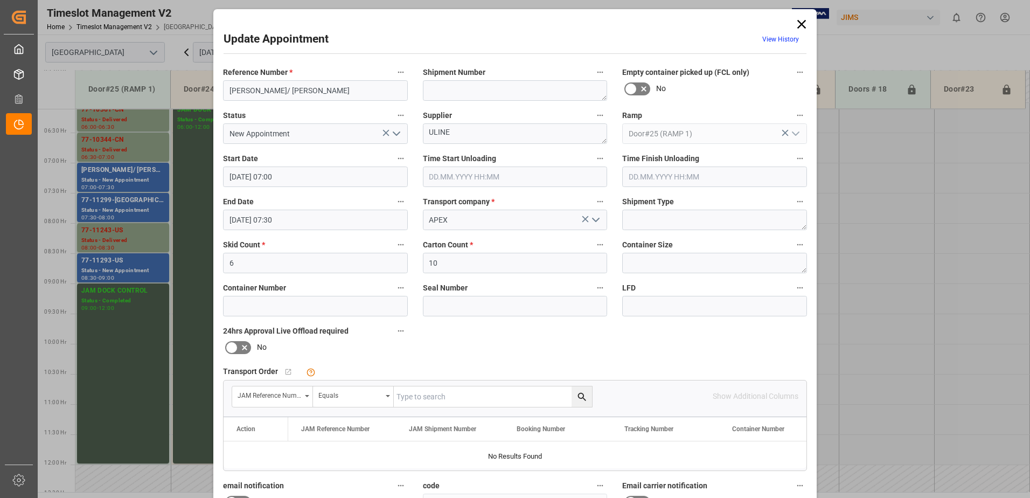
click at [449, 177] on input "text" at bounding box center [515, 176] width 185 height 20
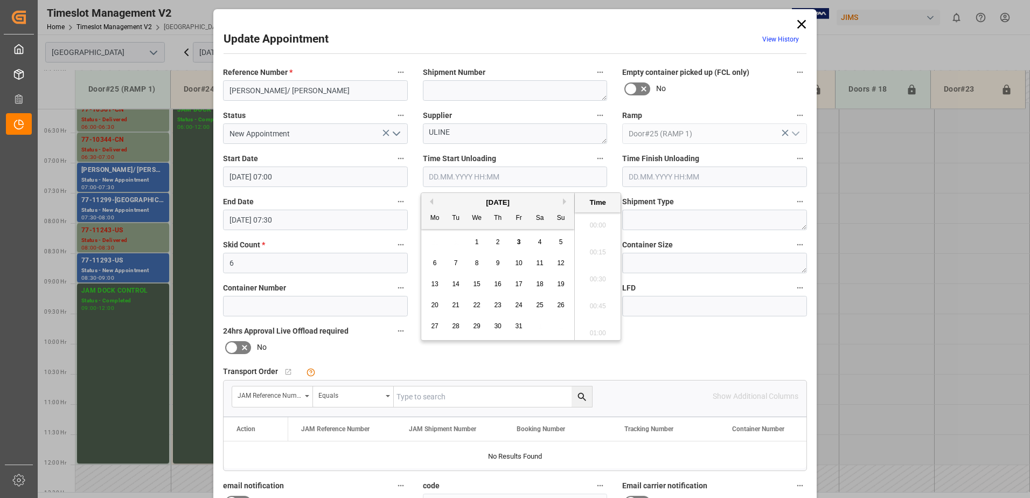
scroll to position [920, 0]
click at [520, 243] on span "3" at bounding box center [519, 242] width 4 height 8
click at [593, 303] on li "09:15" at bounding box center [598, 302] width 46 height 27
type input "[DATE] 09:15"
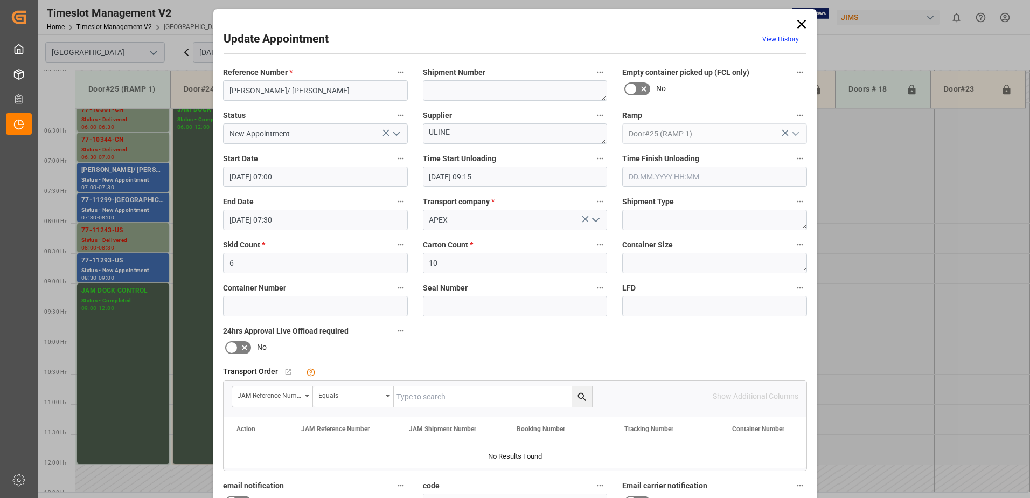
click at [395, 130] on icon "open menu" at bounding box center [396, 133] width 13 height 13
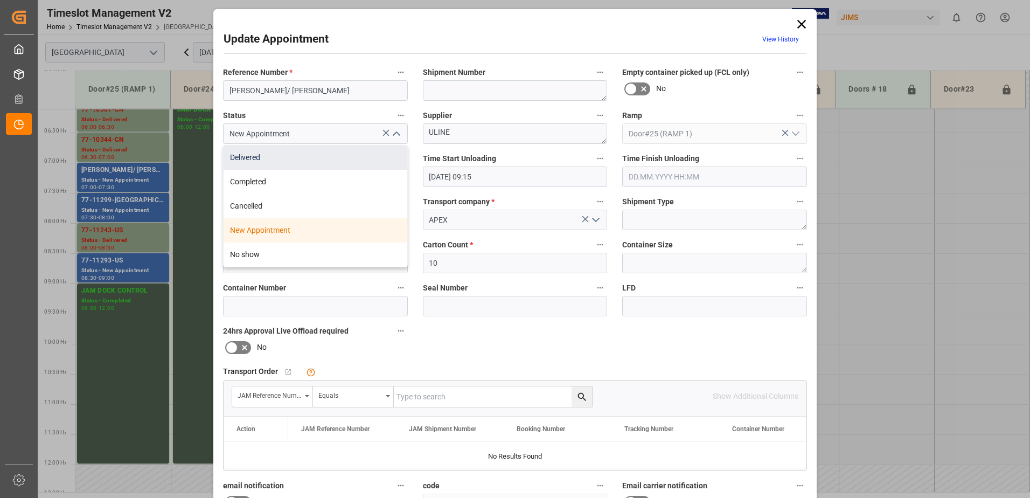
click at [304, 157] on div "Delivered" at bounding box center [316, 157] width 184 height 24
type input "Delivered"
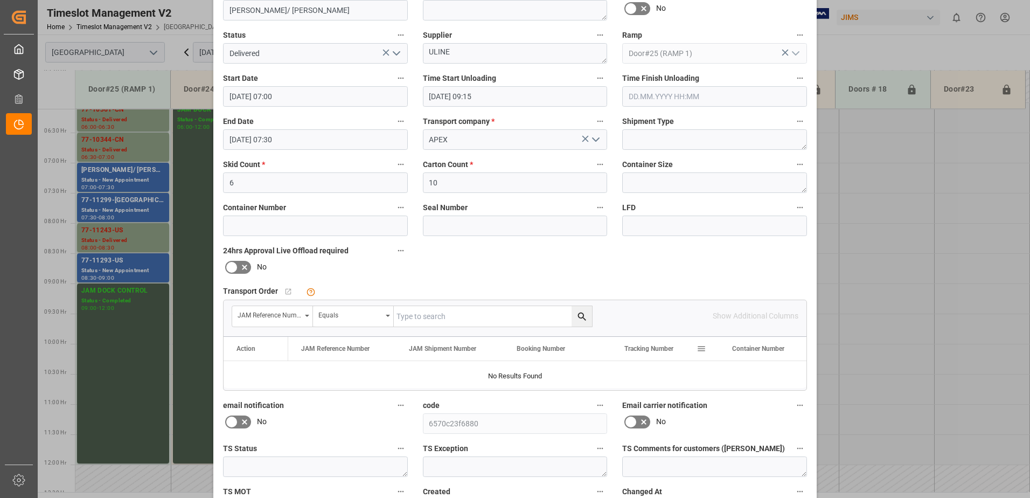
scroll to position [157, 0]
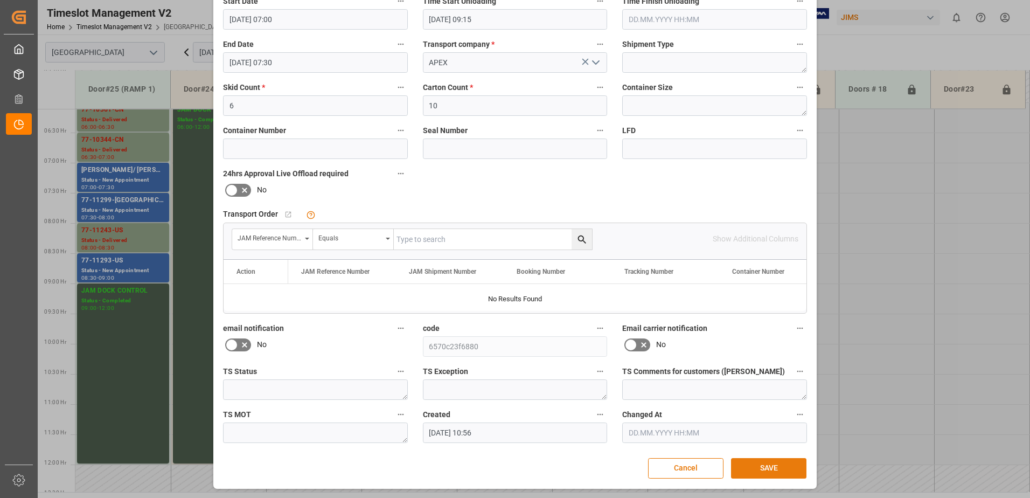
click at [762, 467] on button "SAVE" at bounding box center [768, 468] width 75 height 20
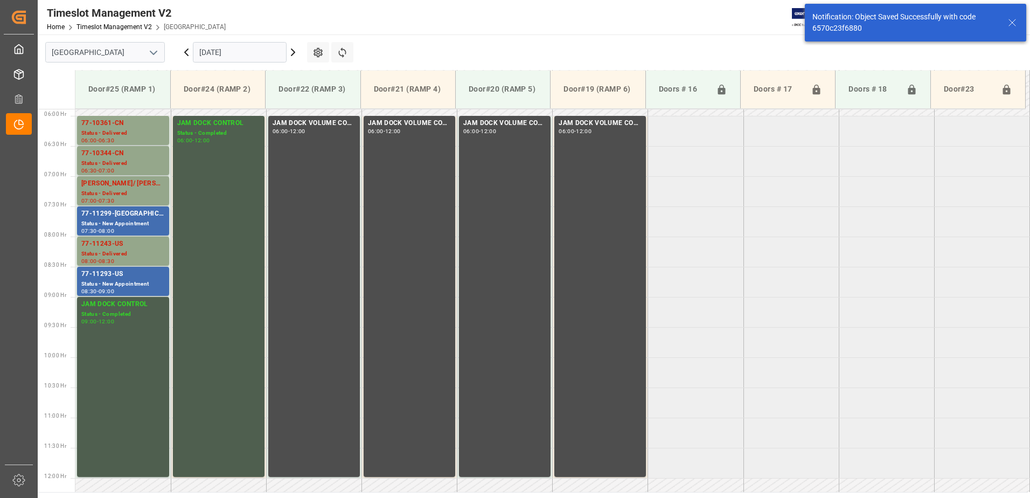
scroll to position [356, 0]
